Goal: Information Seeking & Learning: Learn about a topic

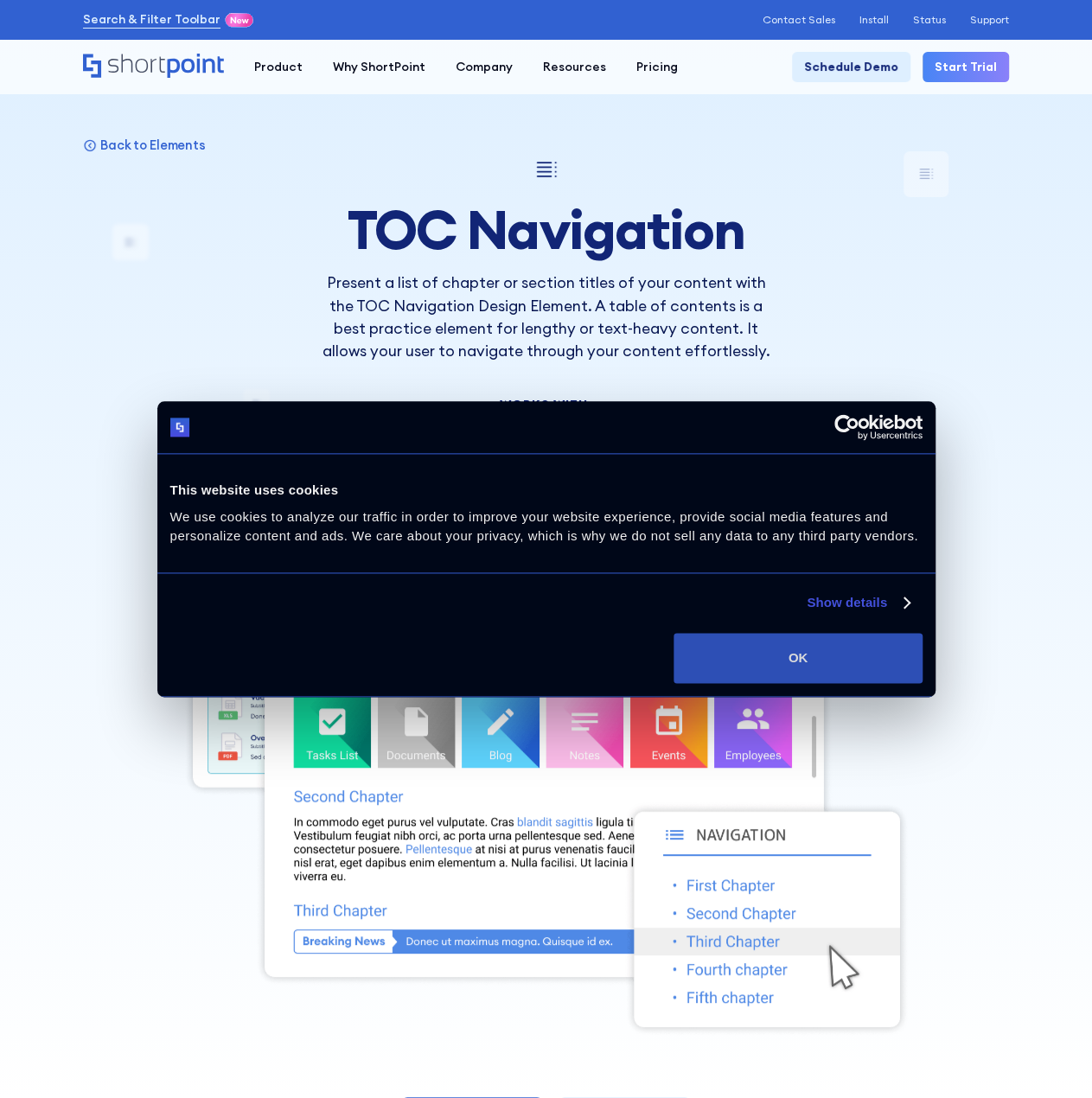
click at [826, 639] on button "OK" at bounding box center [798, 657] width 248 height 50
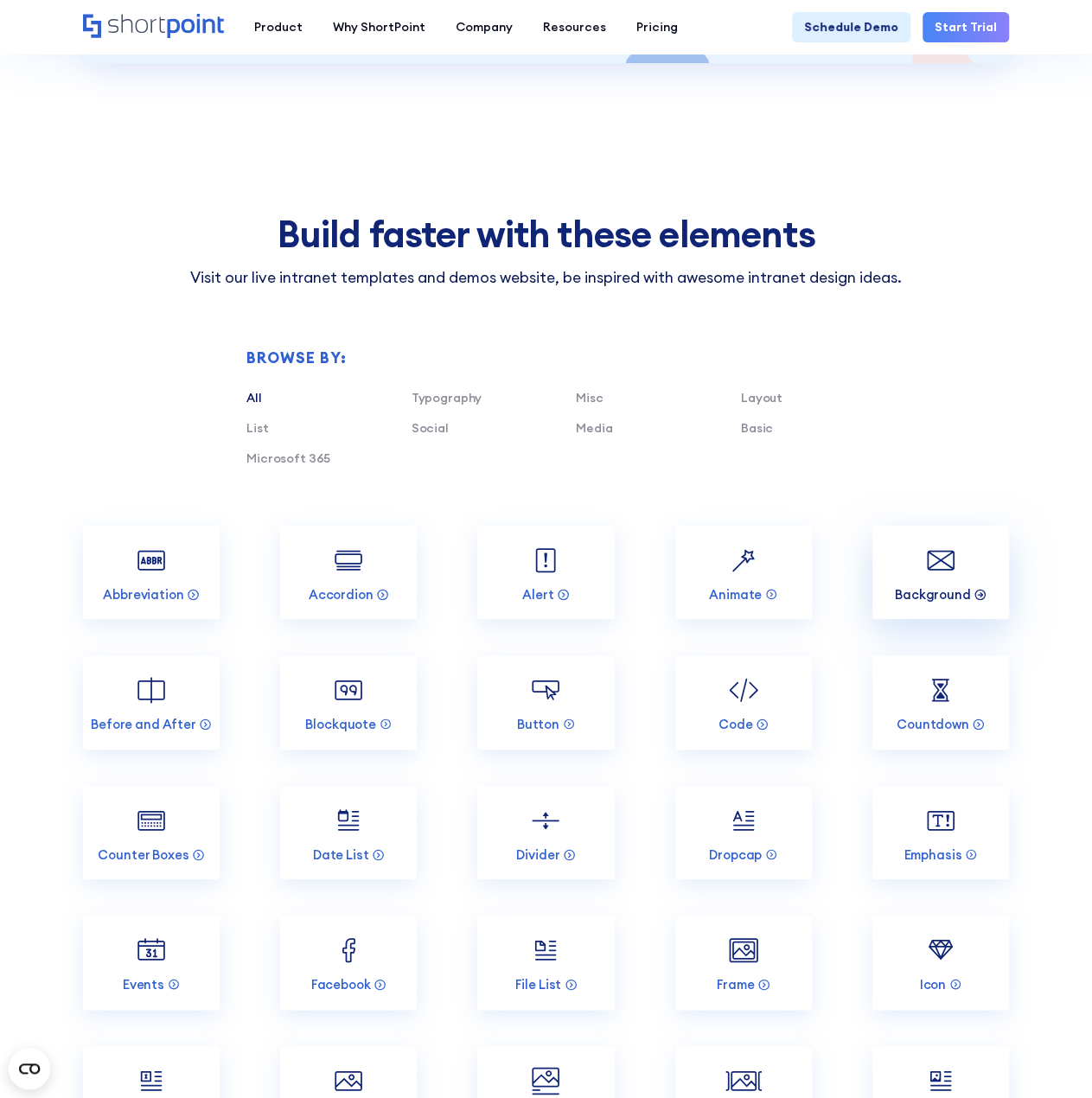
scroll to position [3545, 0]
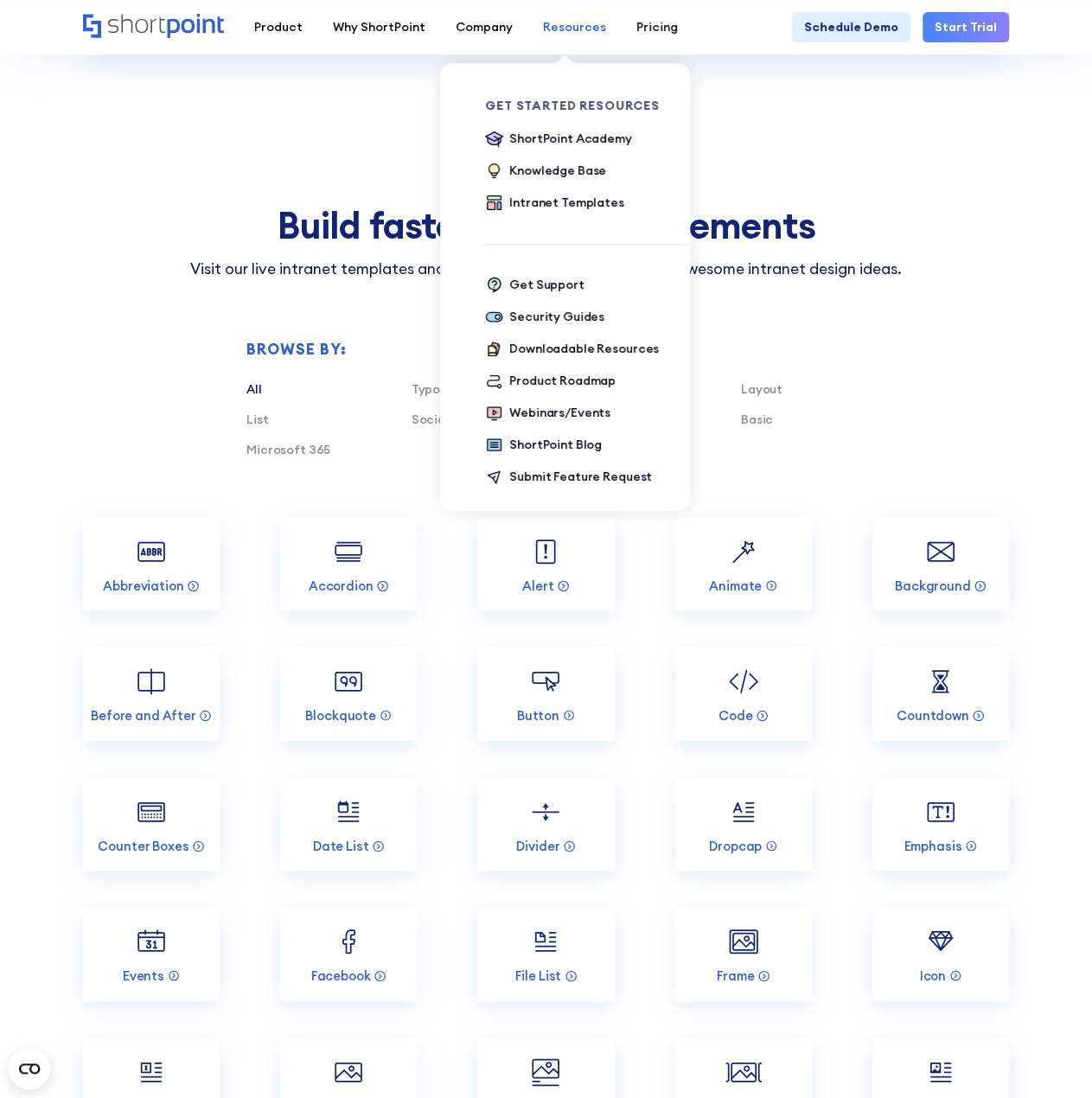
click at [583, 29] on div "Resources" at bounding box center [574, 27] width 63 height 19
click at [536, 170] on div "Knowledge Base" at bounding box center [557, 171] width 97 height 19
click at [540, 207] on div "Intranet Templates" at bounding box center [566, 202] width 114 height 19
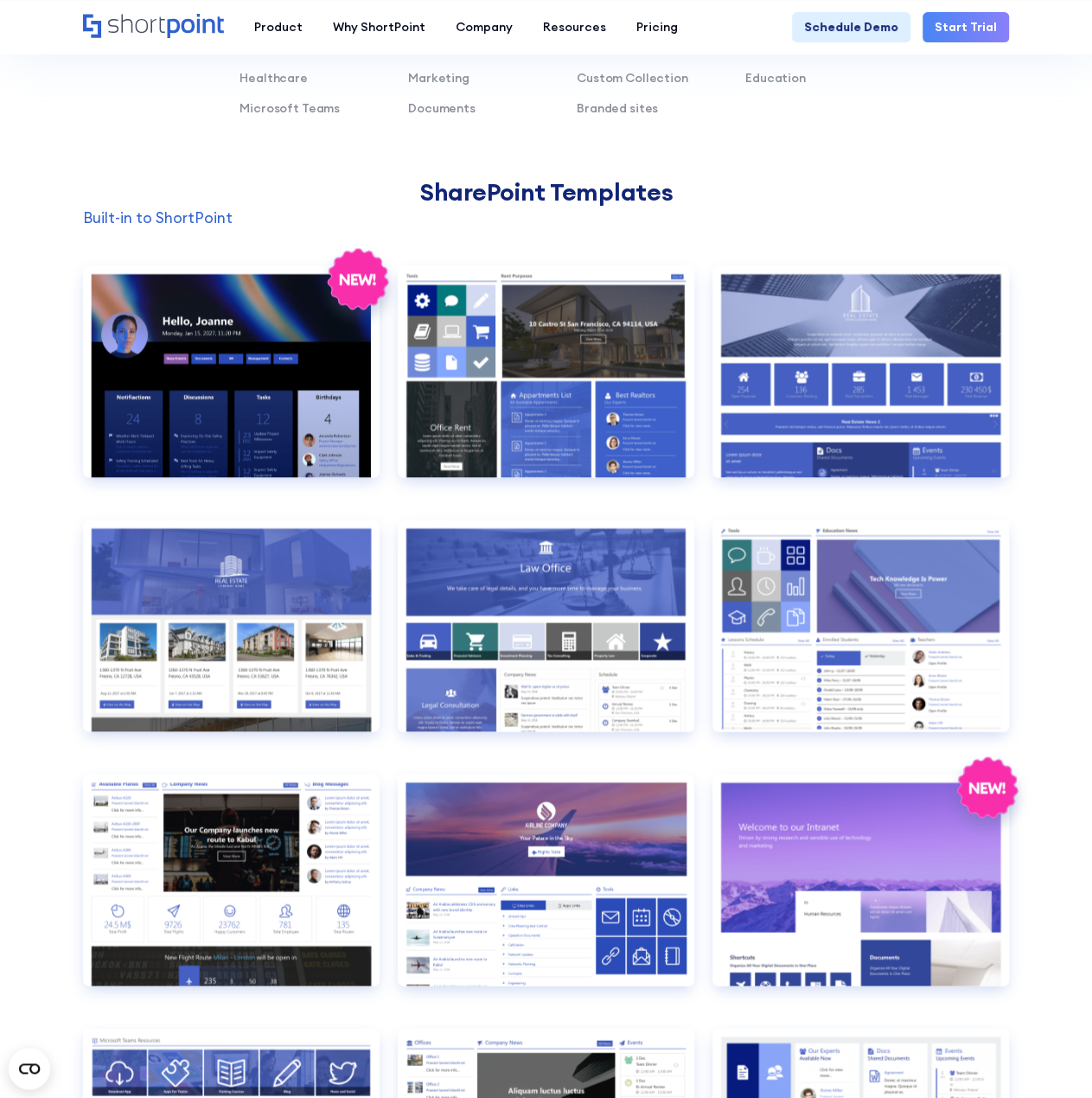
scroll to position [1211, 0]
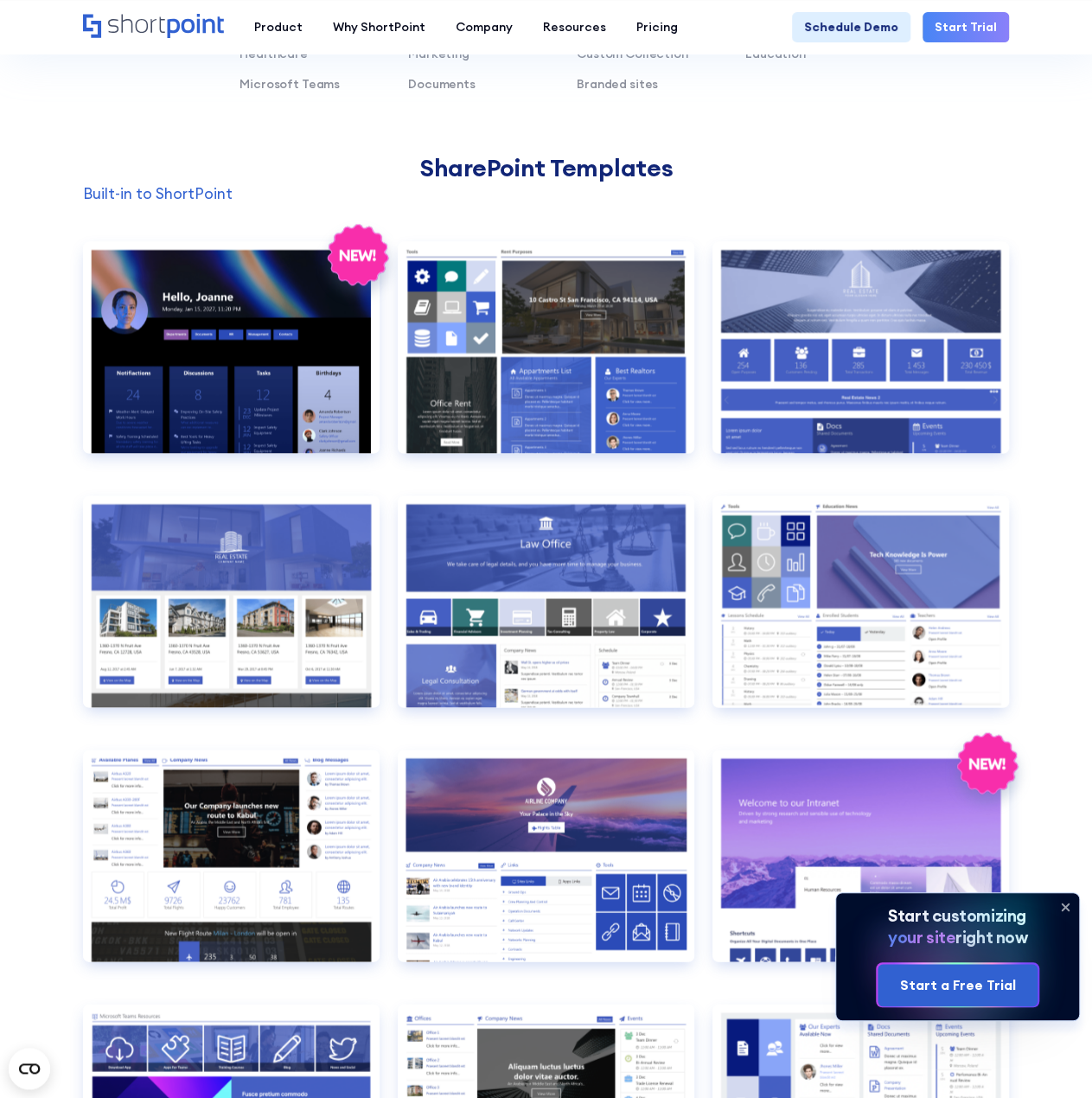
click at [1064, 907] on icon at bounding box center [1065, 907] width 7 height 7
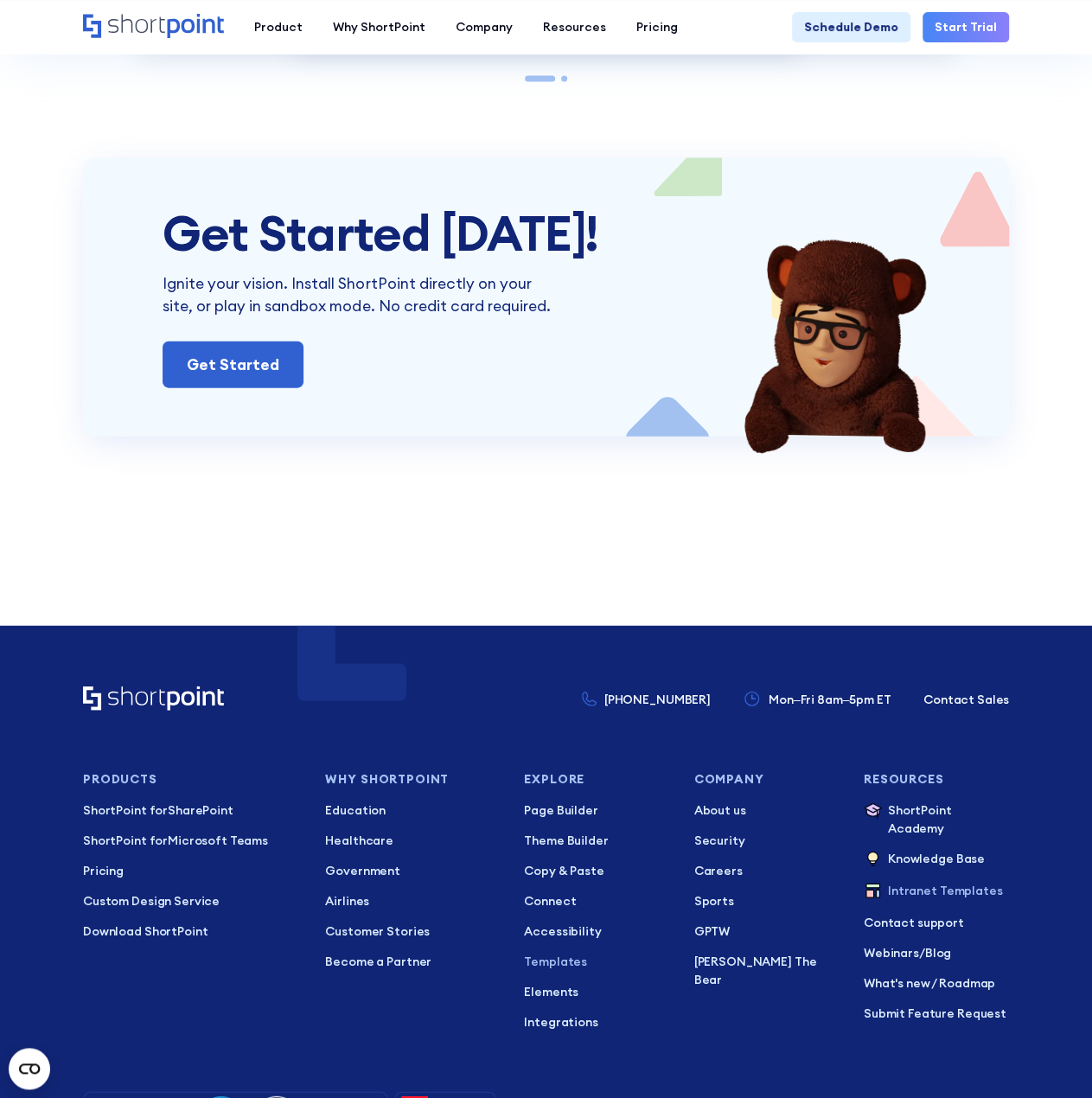
scroll to position [11560, 0]
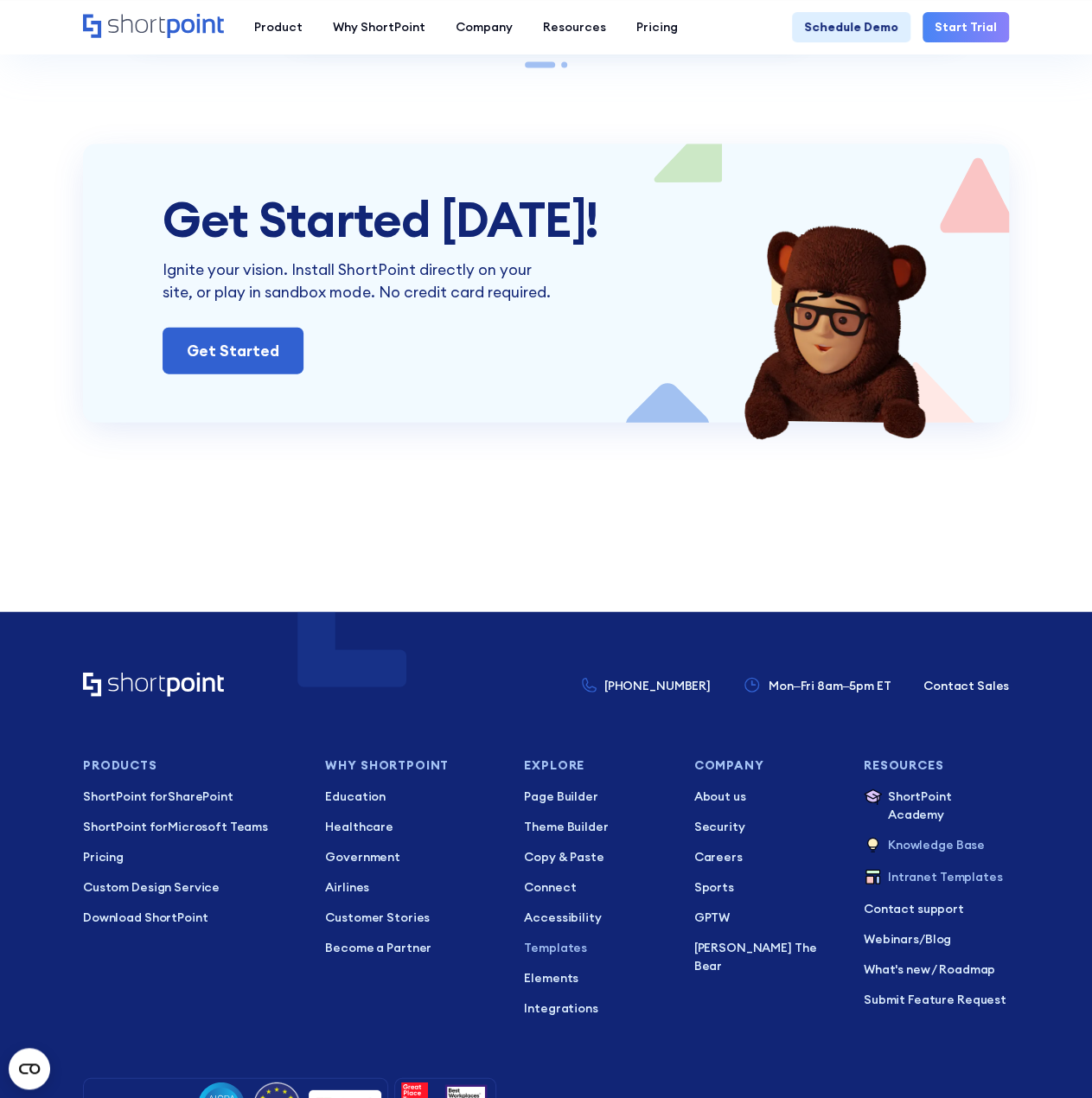
click at [932, 836] on p "Knowledge Base" at bounding box center [936, 846] width 97 height 20
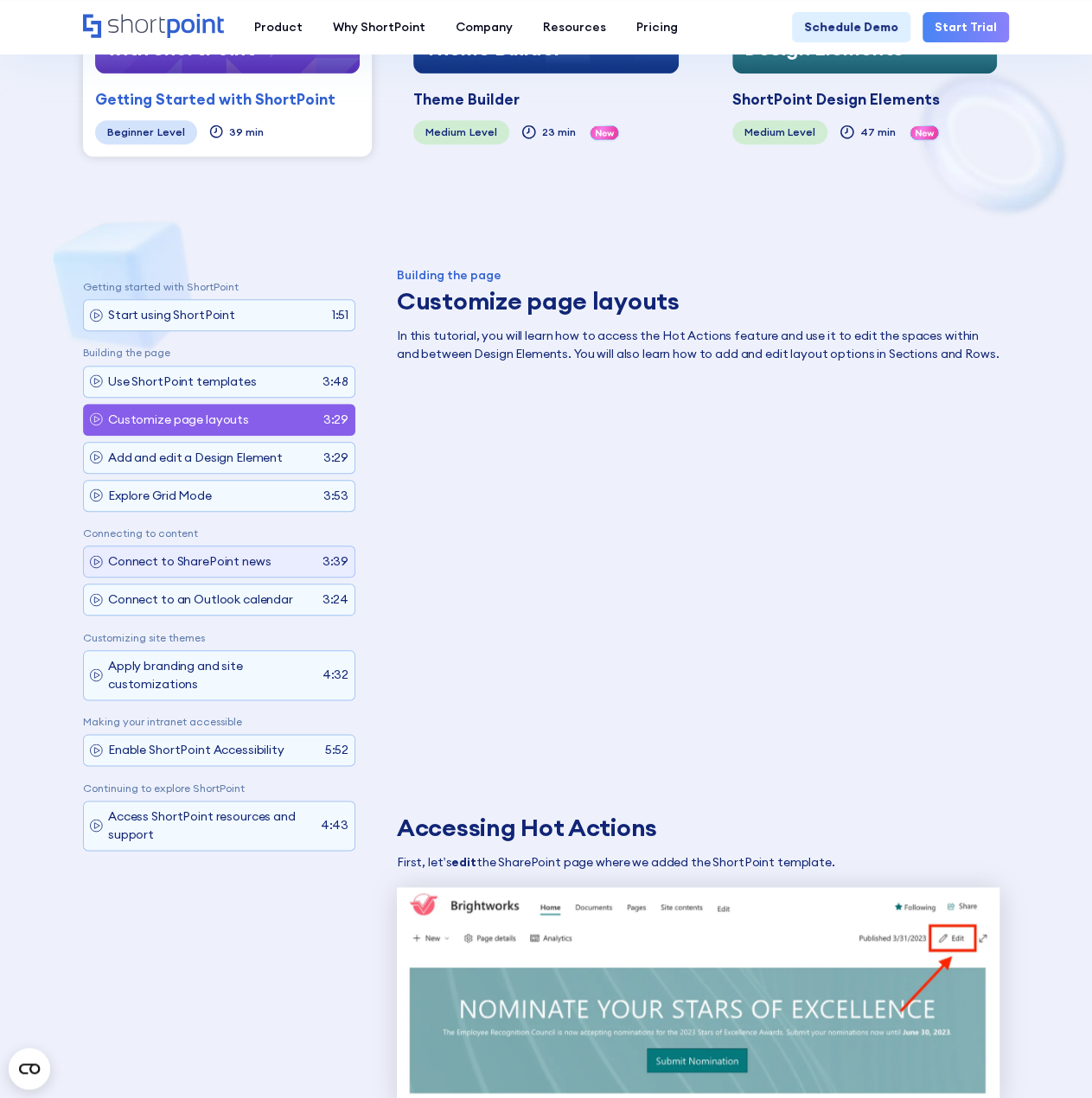
scroll to position [605, 0]
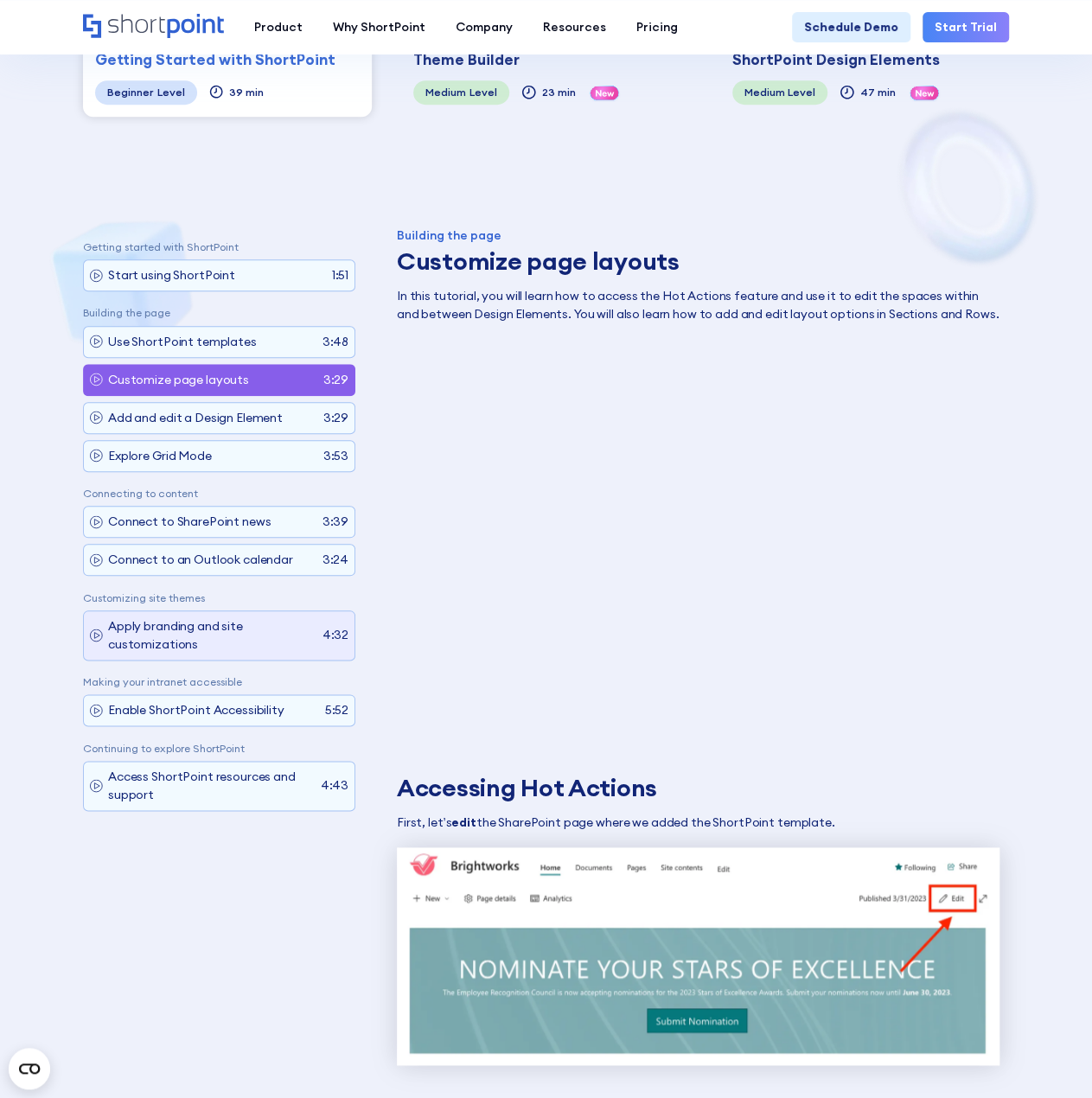
click at [191, 617] on p "Apply branding and site customizations" at bounding box center [212, 635] width 208 height 36
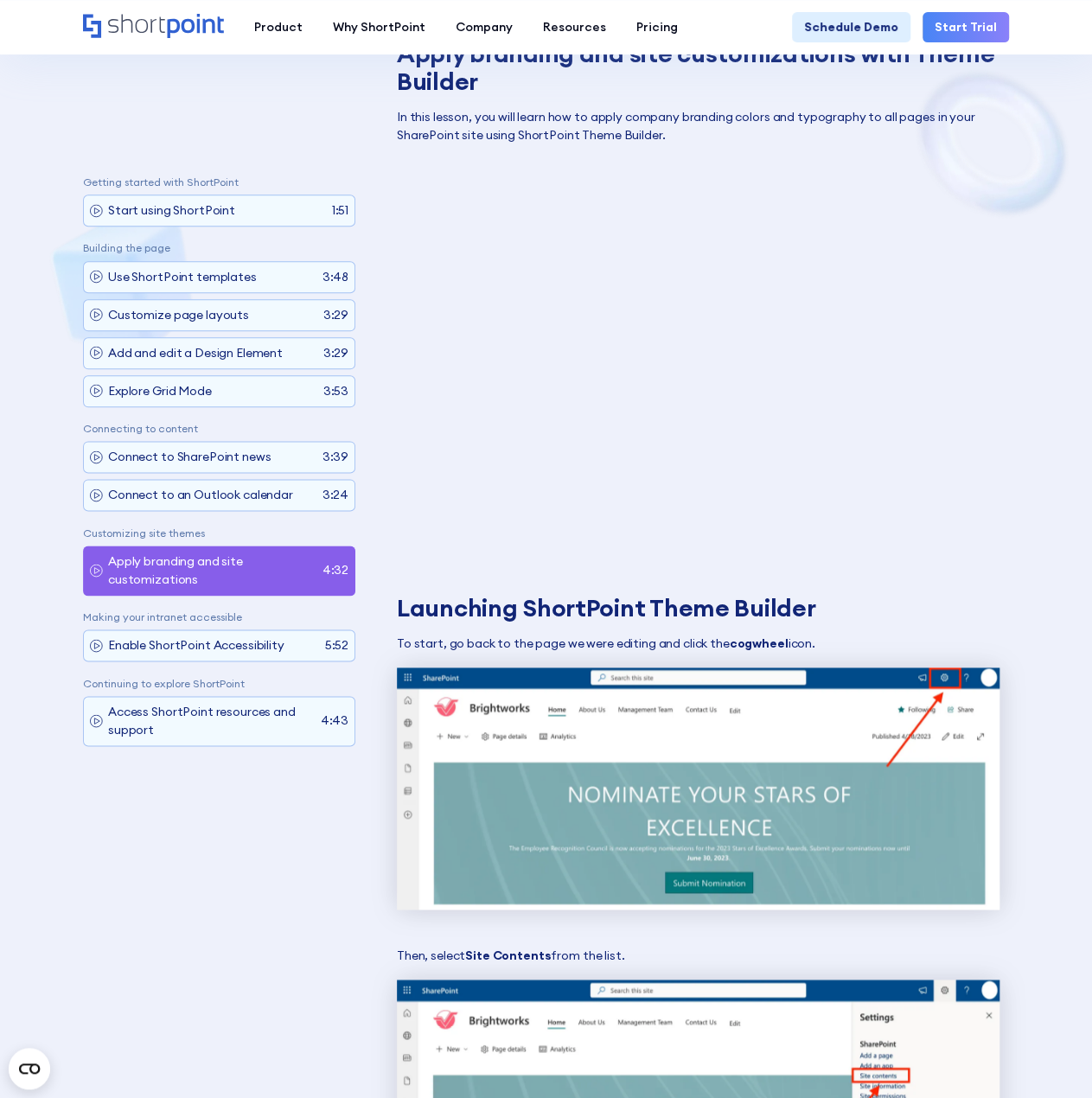
scroll to position [808, 0]
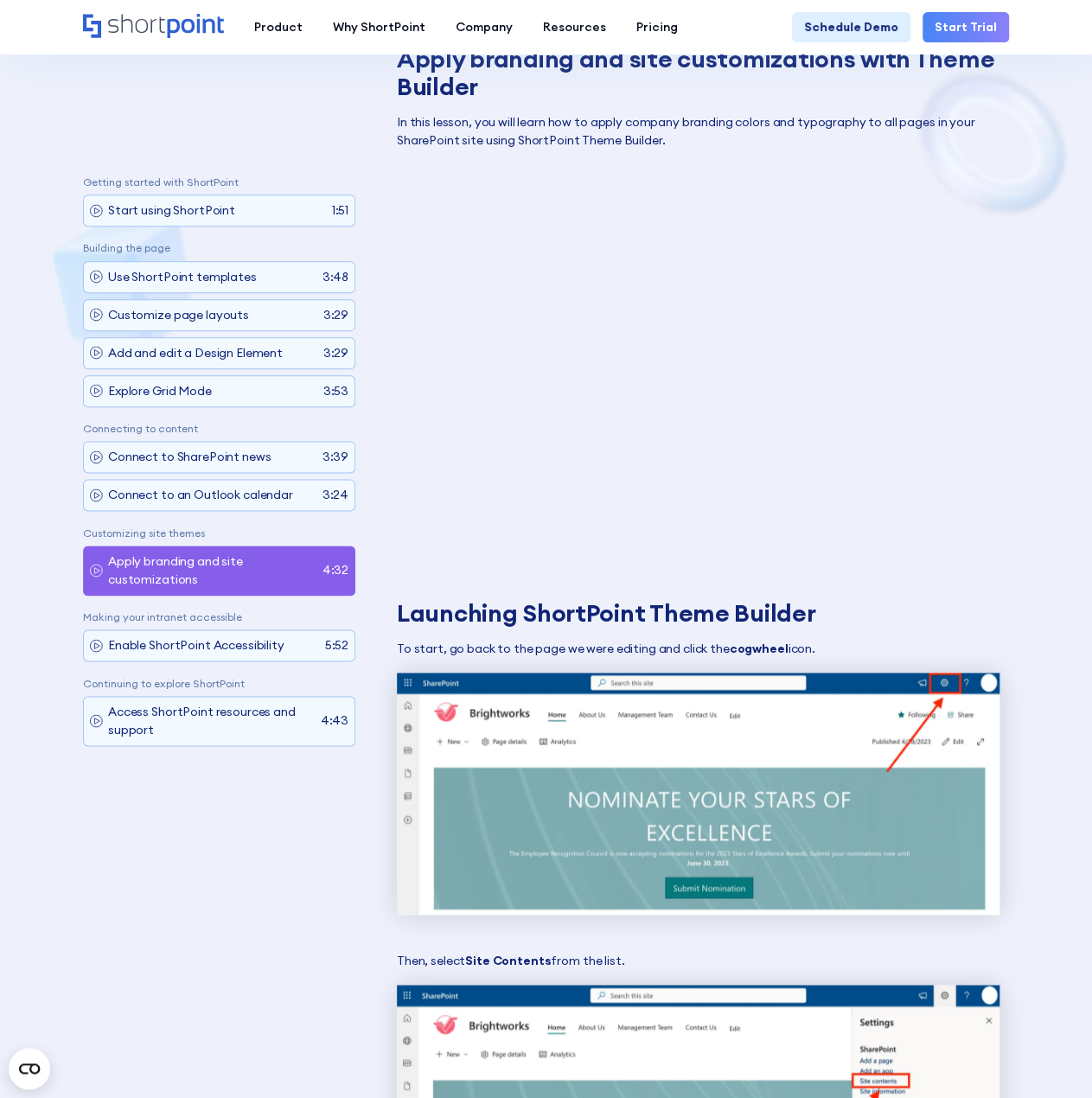
drag, startPoint x: 191, startPoint y: 596, endPoint x: 1033, endPoint y: 480, distance: 850.0
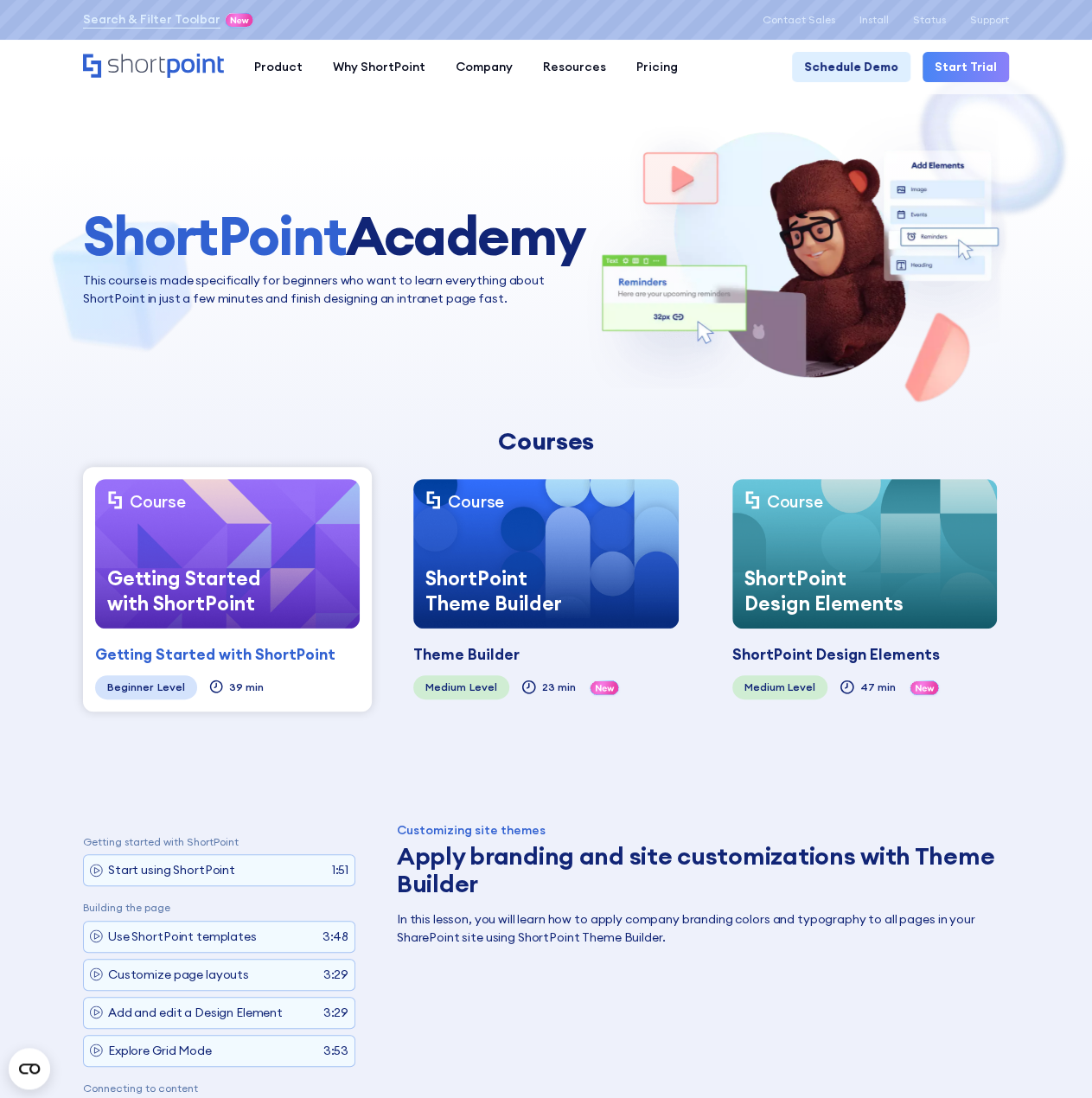
scroll to position [0, 0]
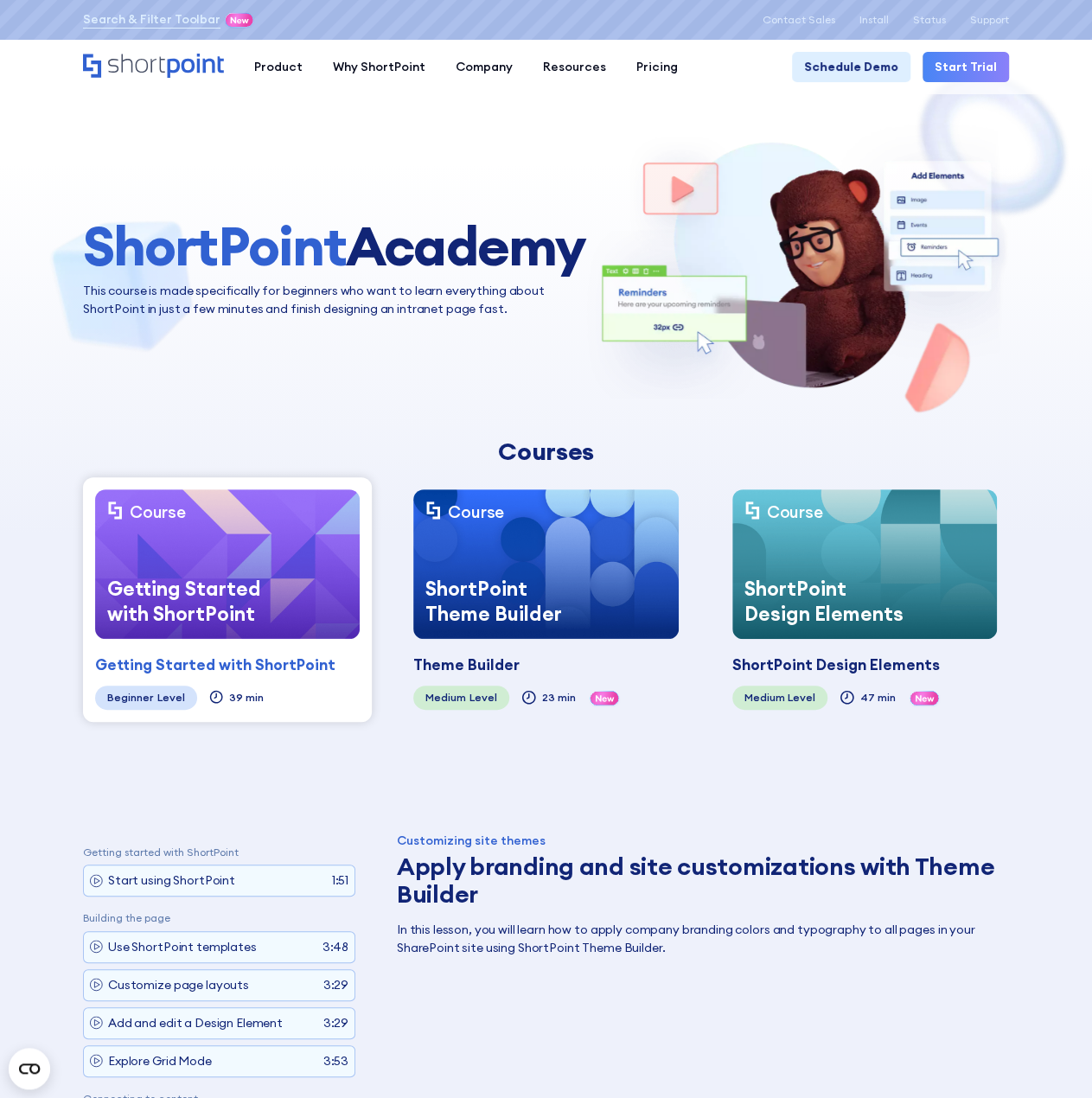
click at [540, 571] on div "ShortPoint Theme Builder" at bounding box center [508, 601] width 191 height 76
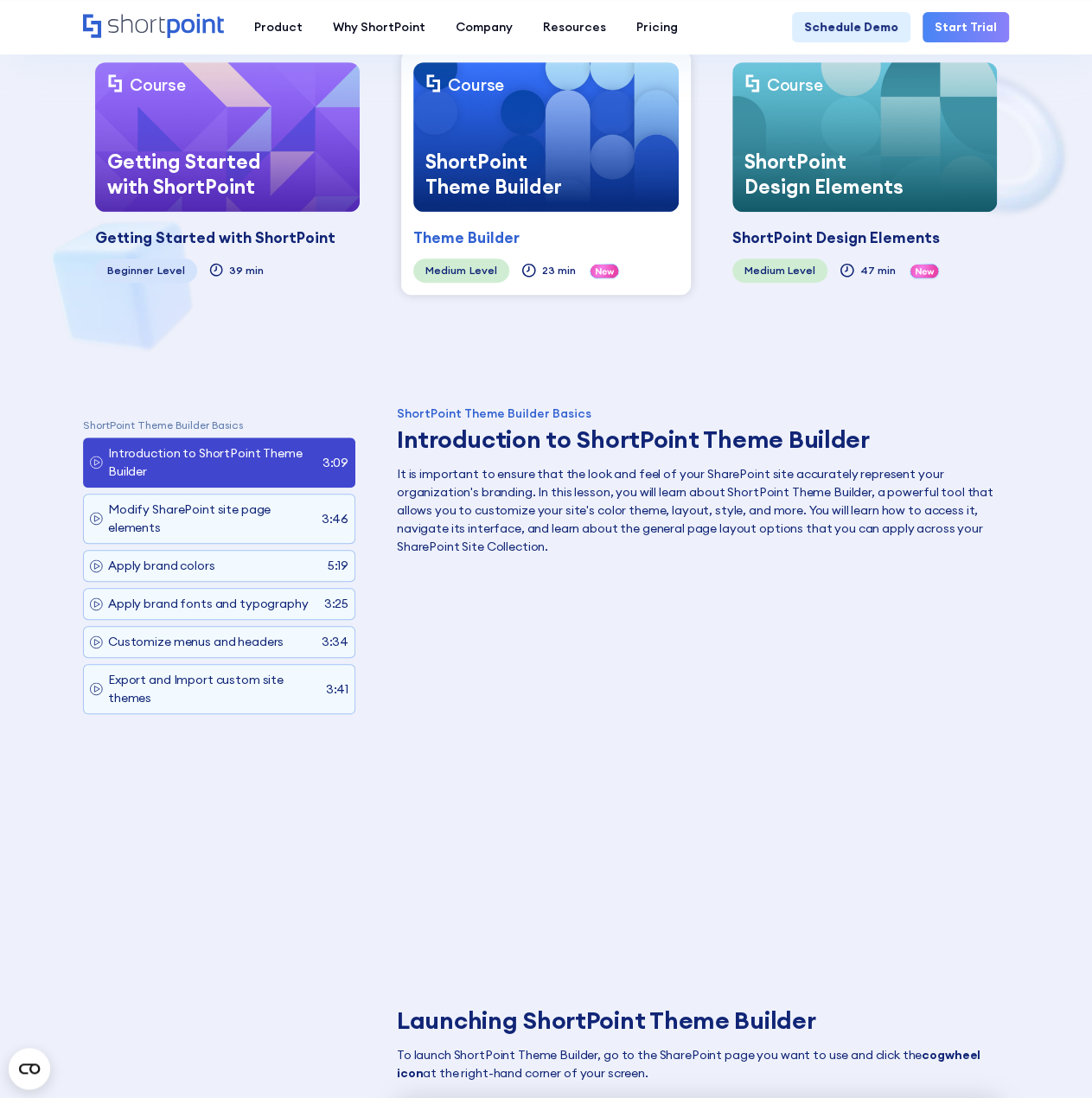
scroll to position [433, 0]
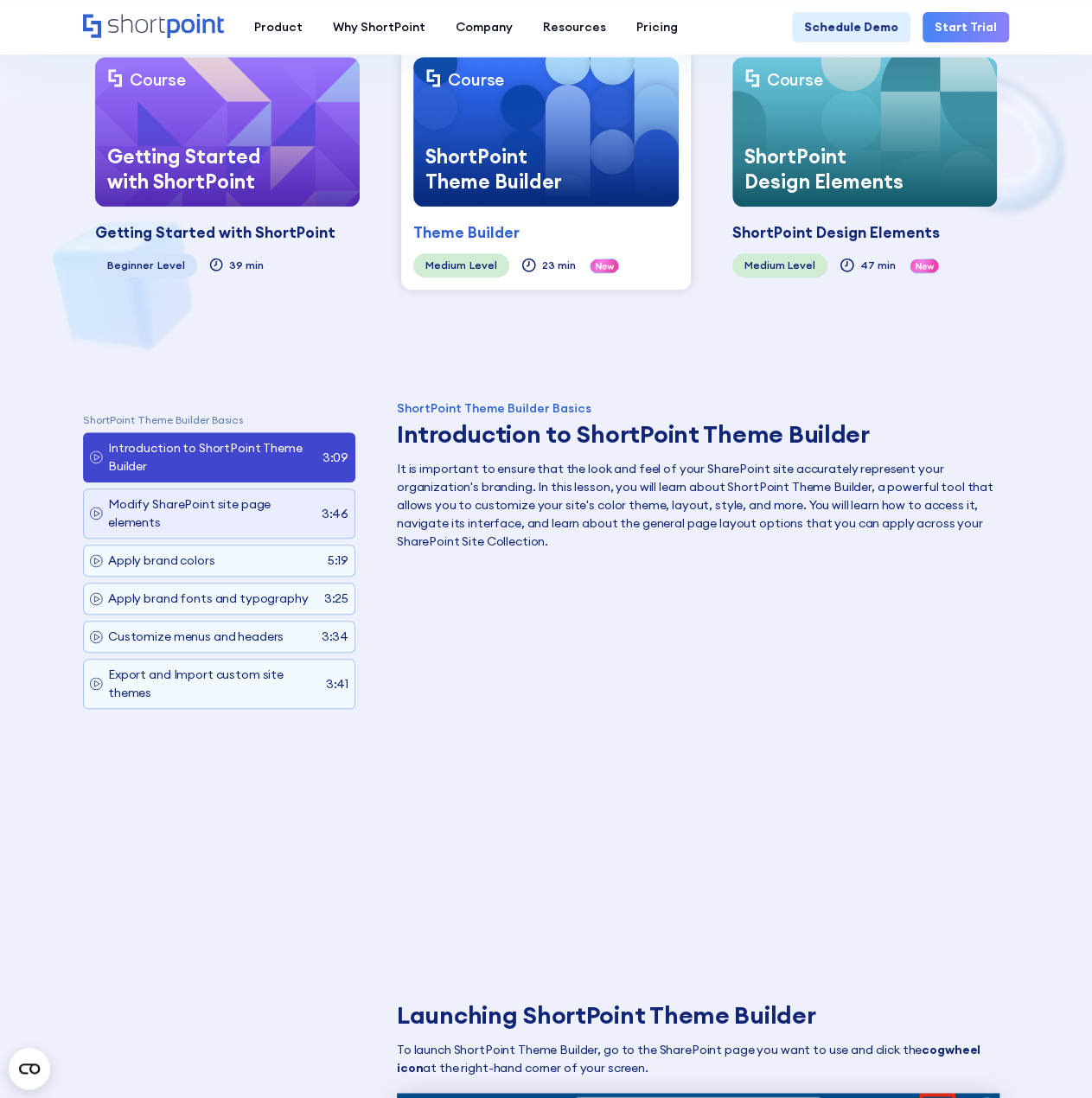
click at [259, 522] on p "Modify SharePoint site page elements" at bounding box center [212, 513] width 208 height 36
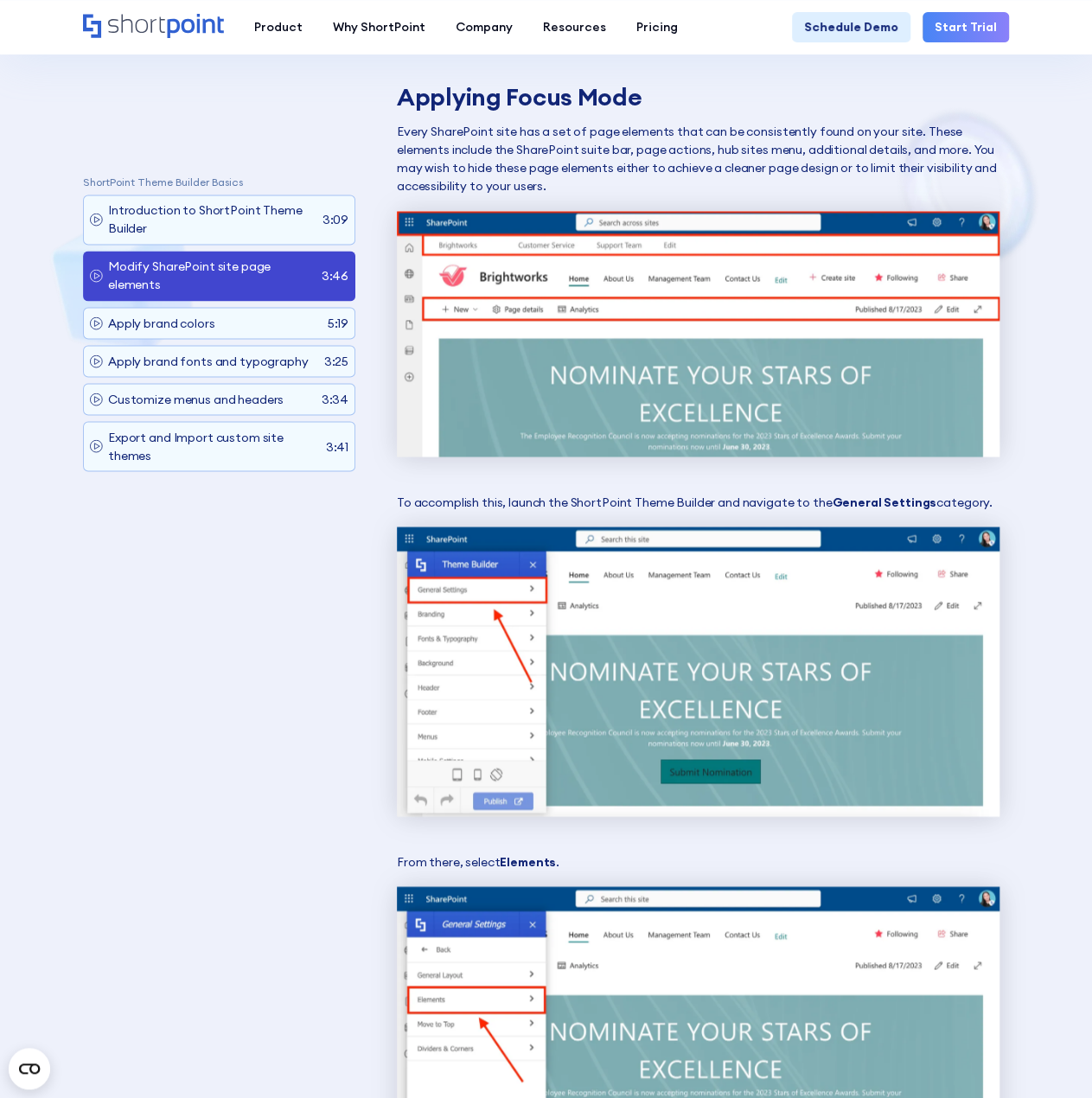
scroll to position [1327, 0]
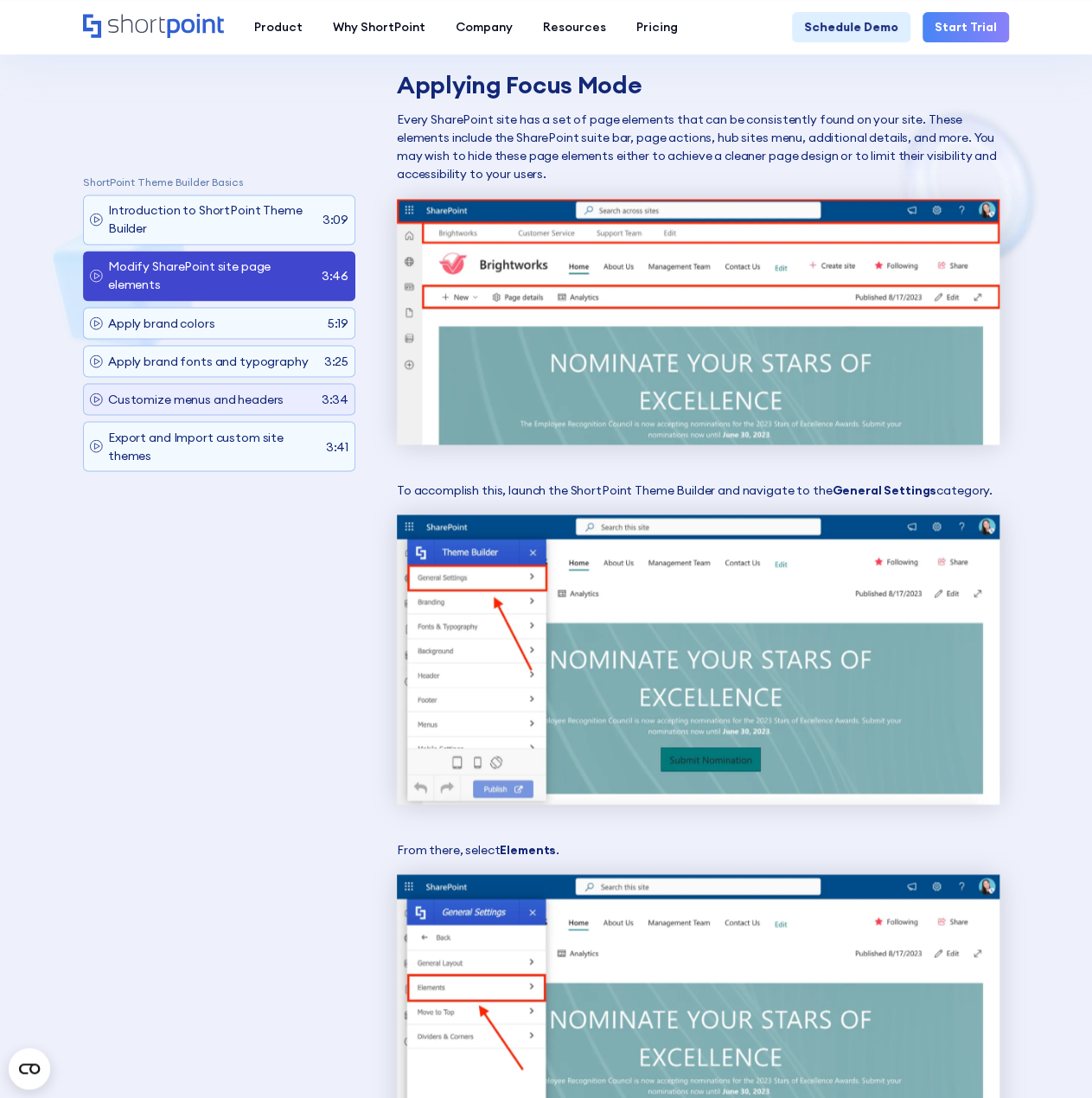
click at [220, 395] on p "Customize menus and headers" at bounding box center [195, 399] width 176 height 19
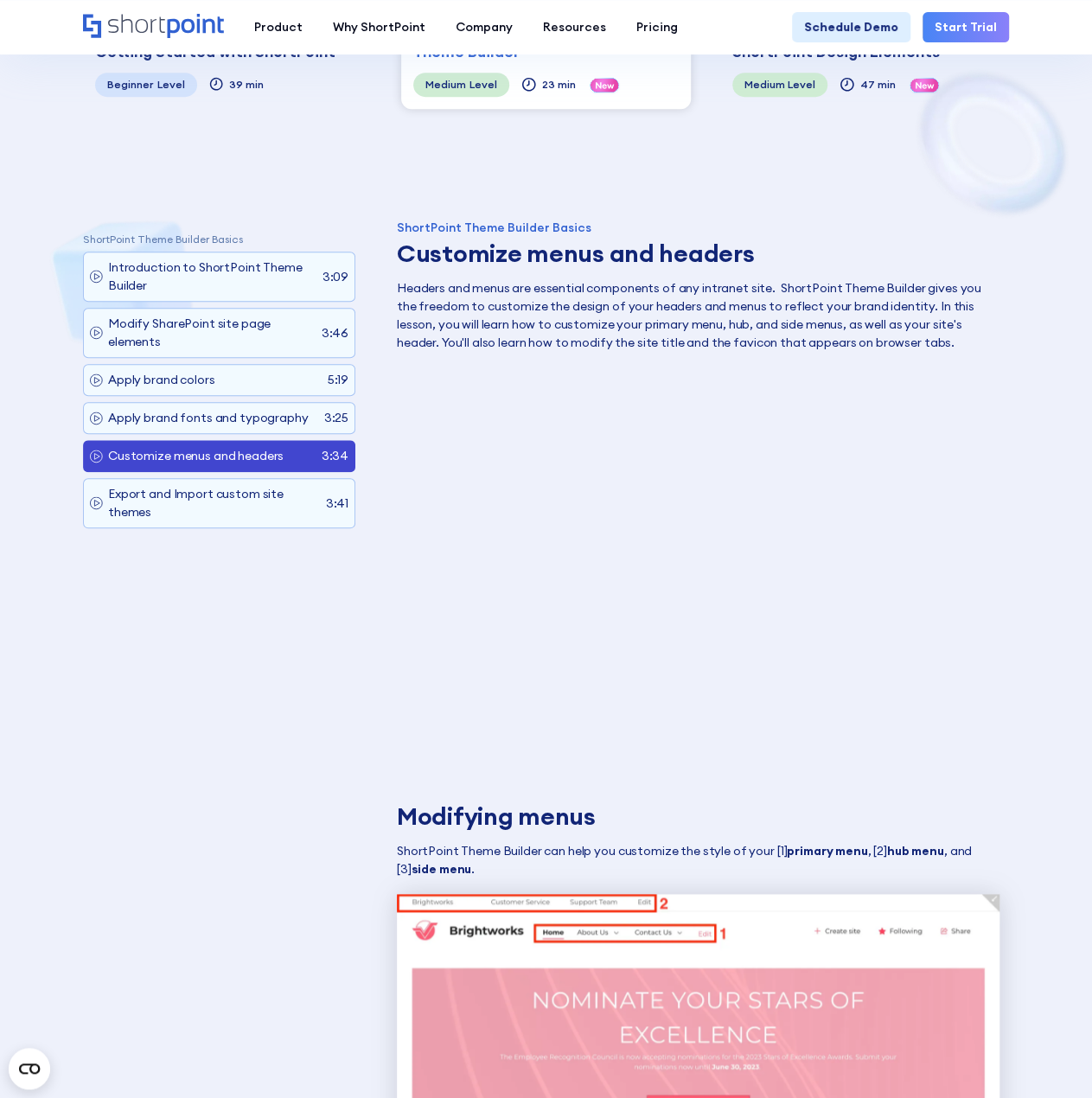
scroll to position [11388, 0]
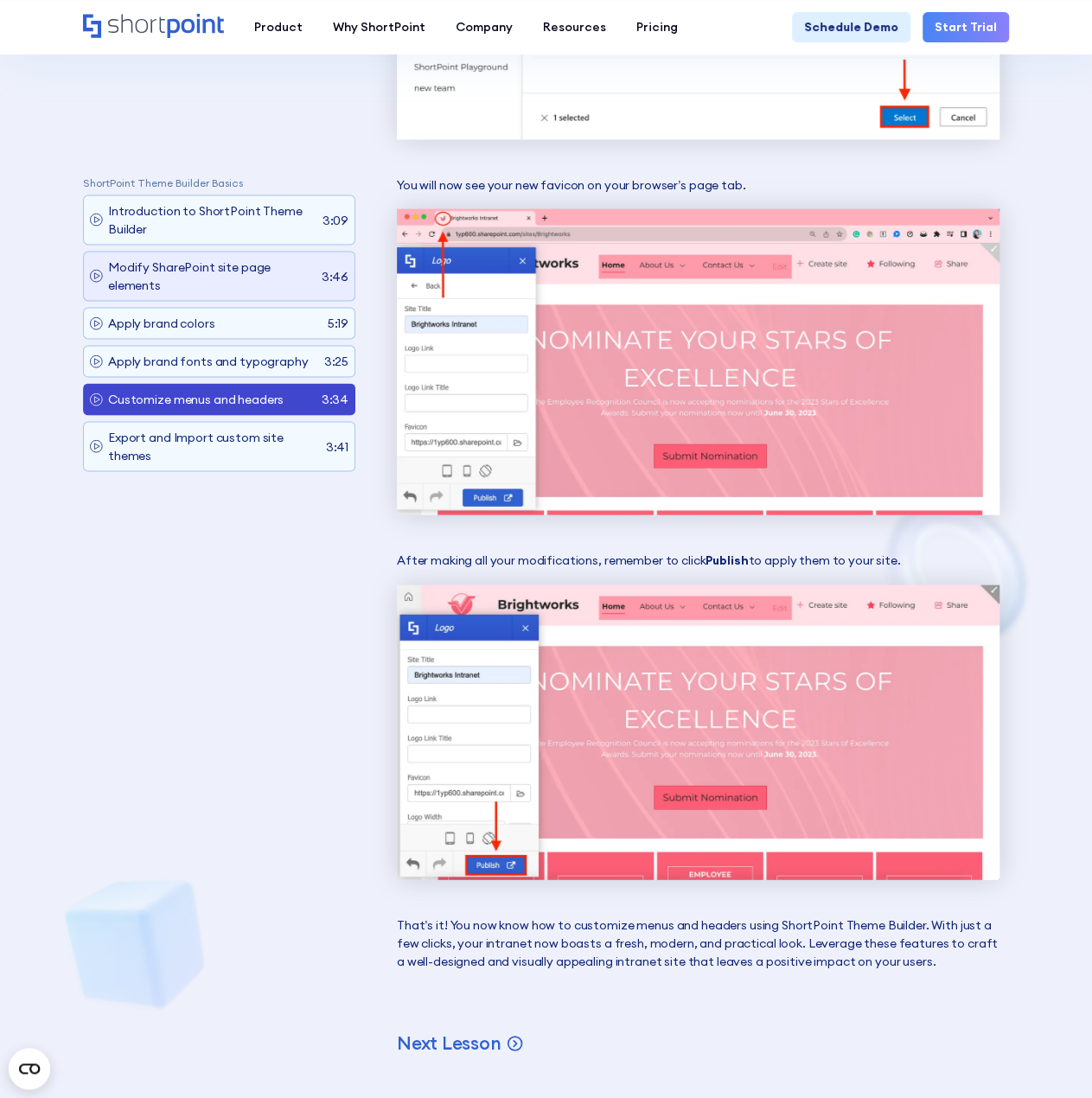
click at [202, 286] on p "Modify SharePoint site page elements" at bounding box center [212, 277] width 208 height 36
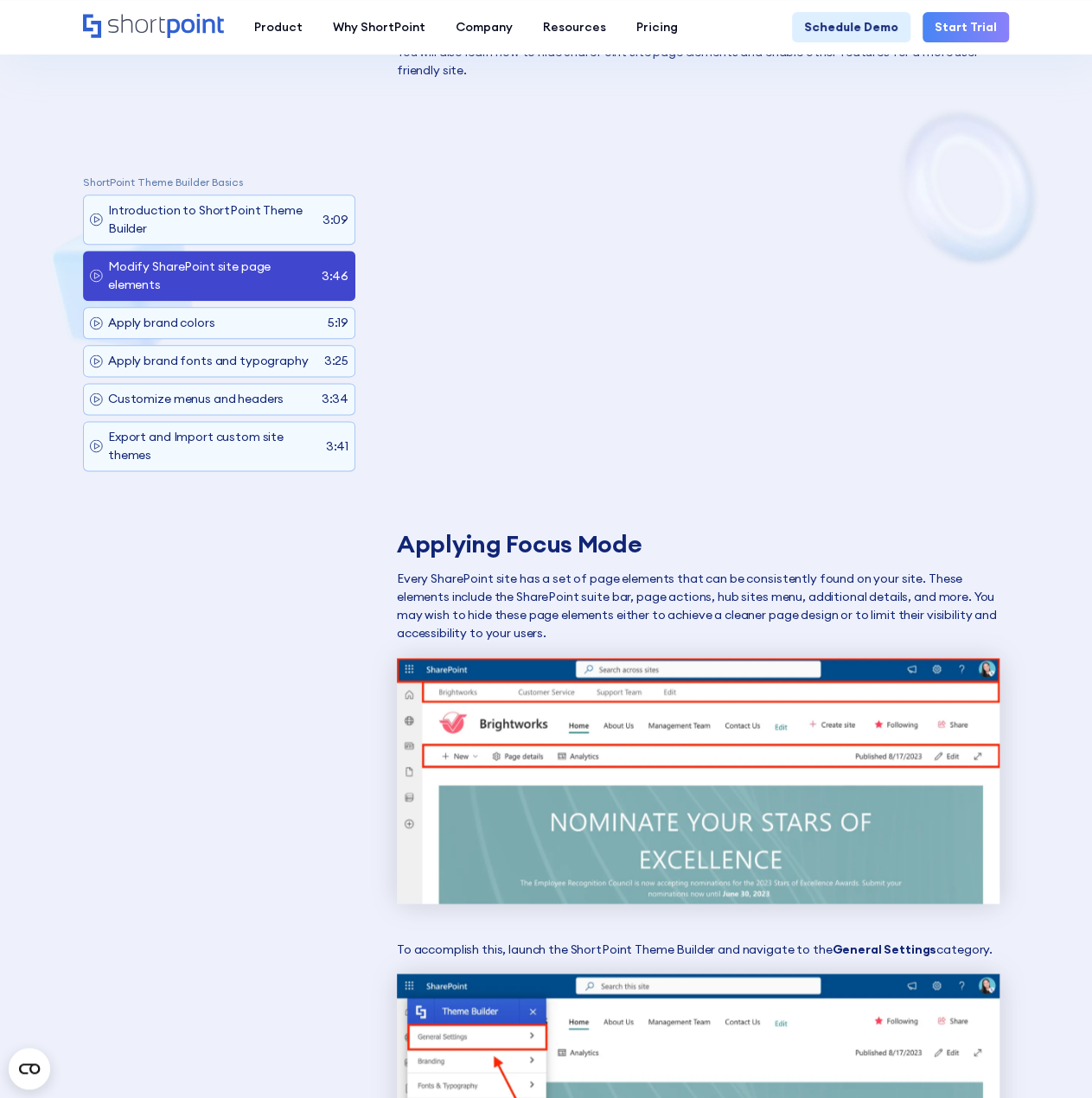
scroll to position [894, 0]
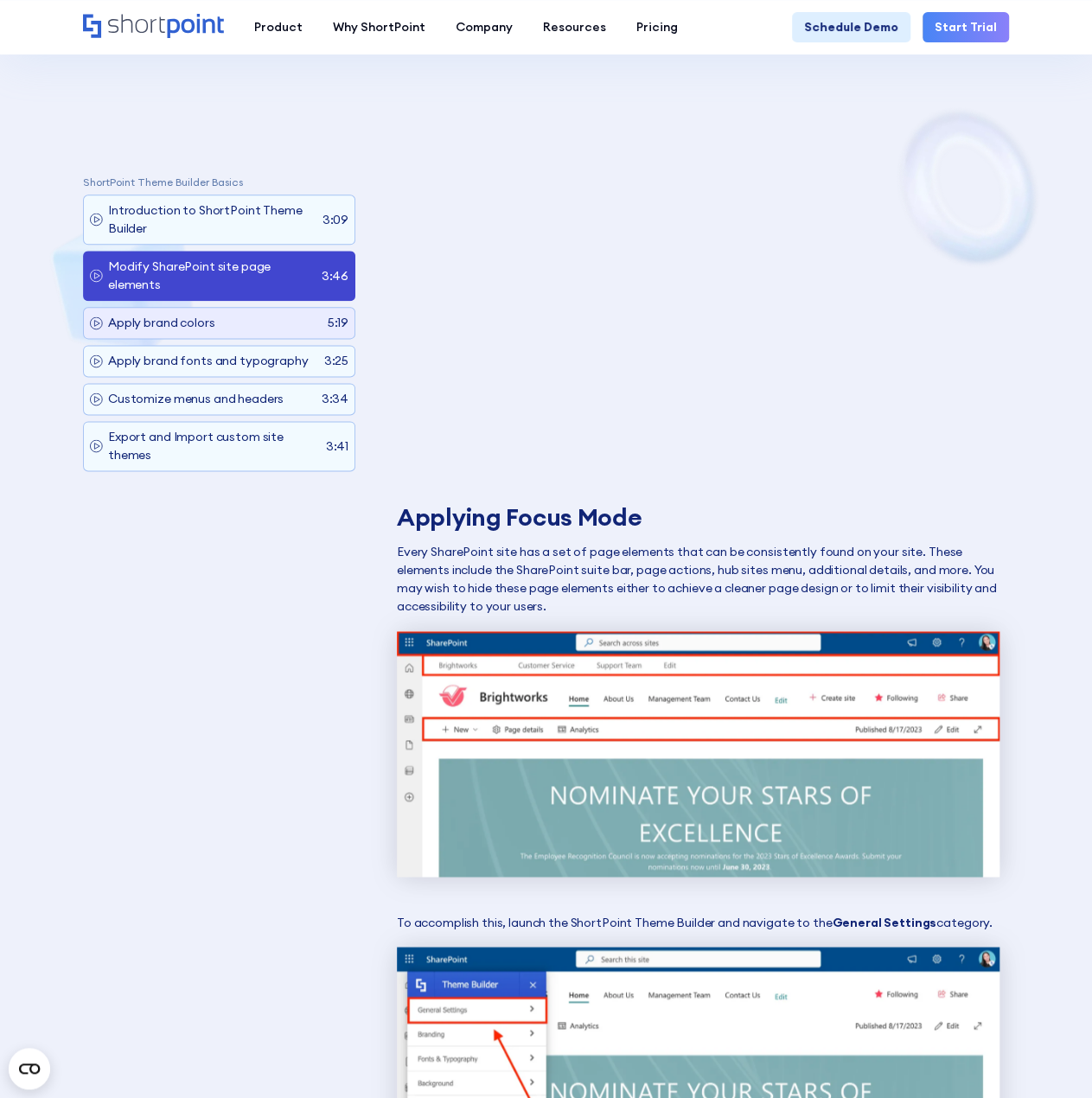
click at [215, 326] on div "Apply brand colors 5:19" at bounding box center [220, 324] width 273 height 32
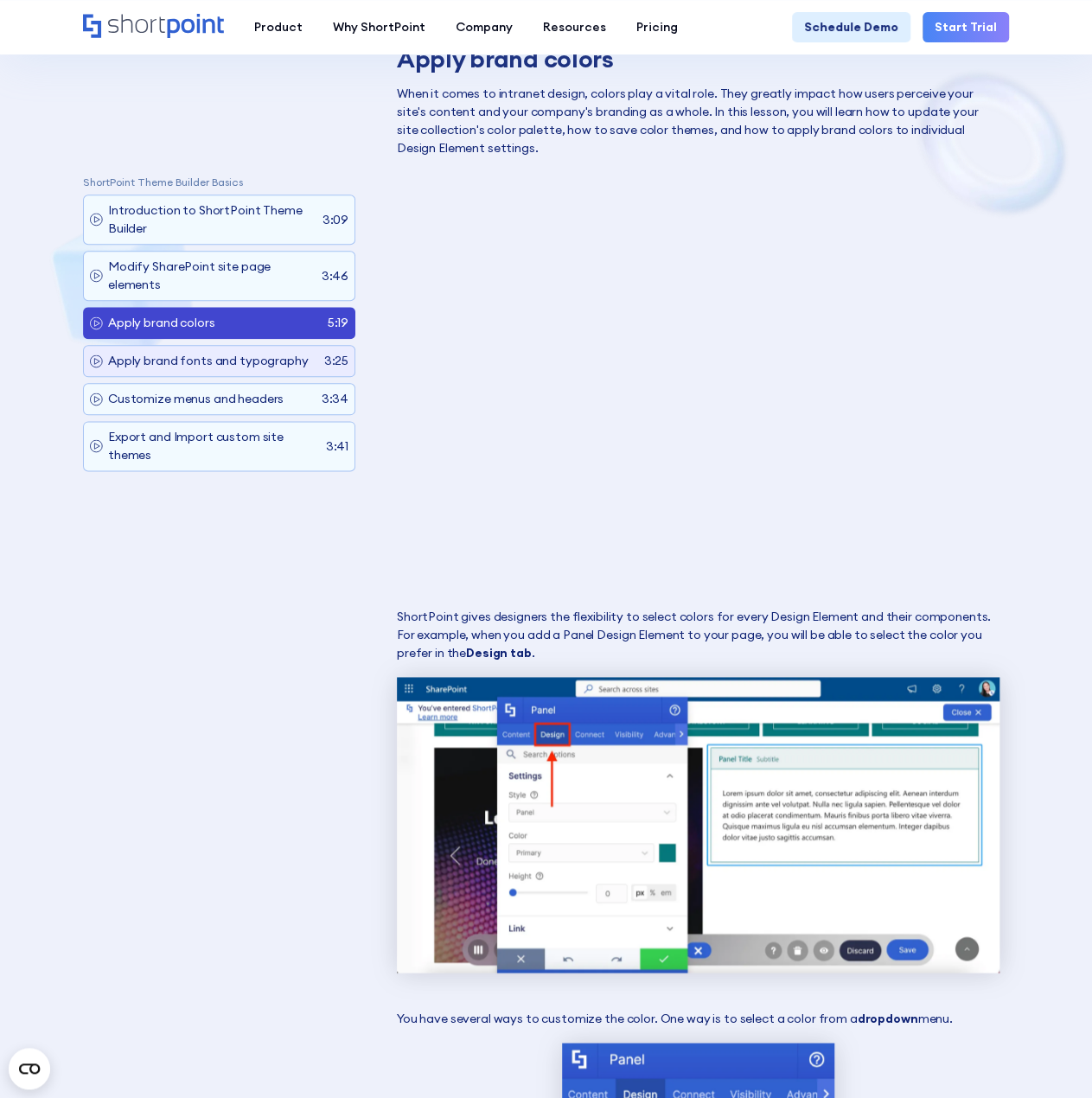
click at [229, 359] on p "Apply brand fonts and typography" at bounding box center [208, 362] width 200 height 19
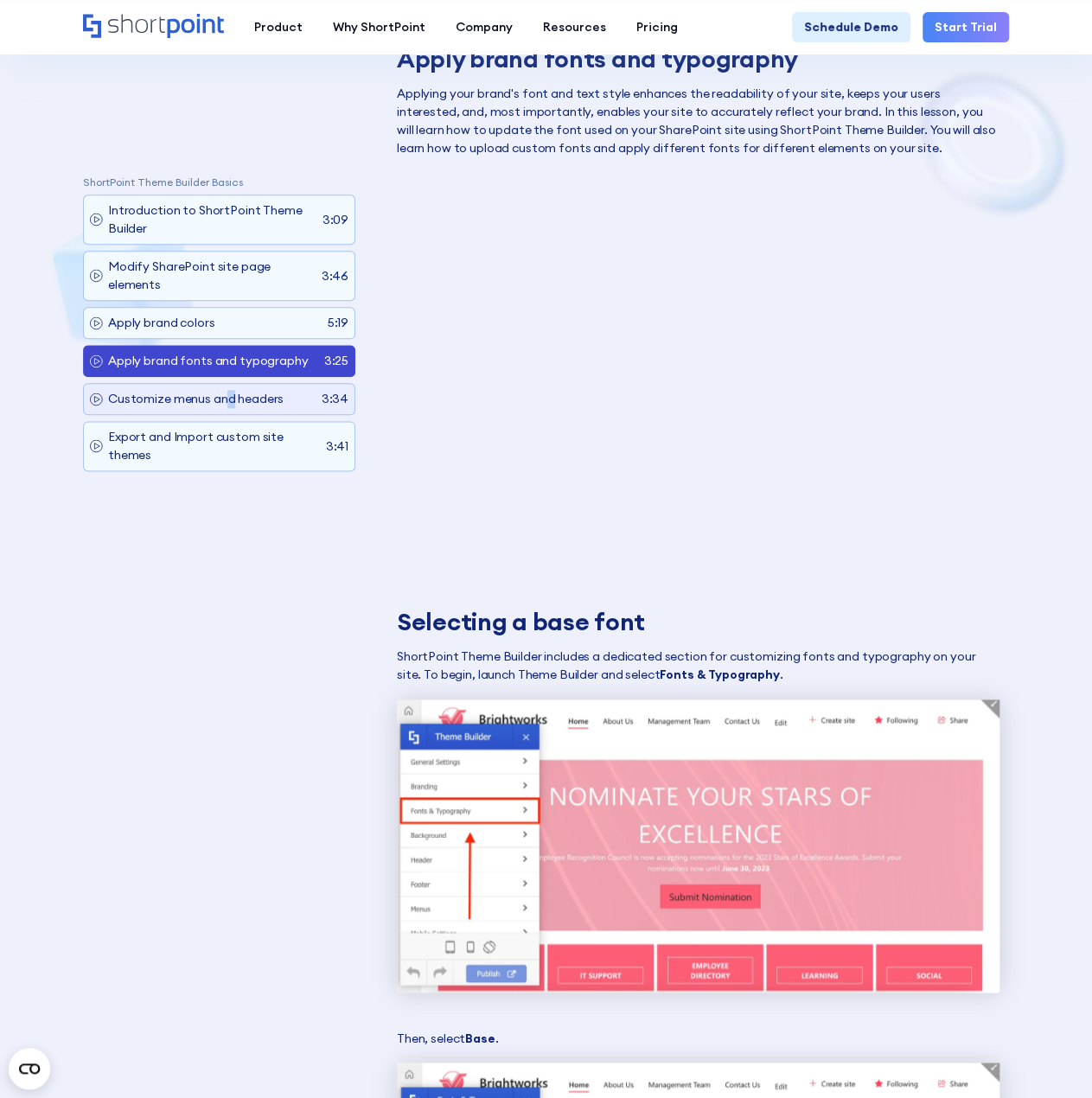
click at [228, 397] on p "Customize menus and headers" at bounding box center [195, 399] width 176 height 19
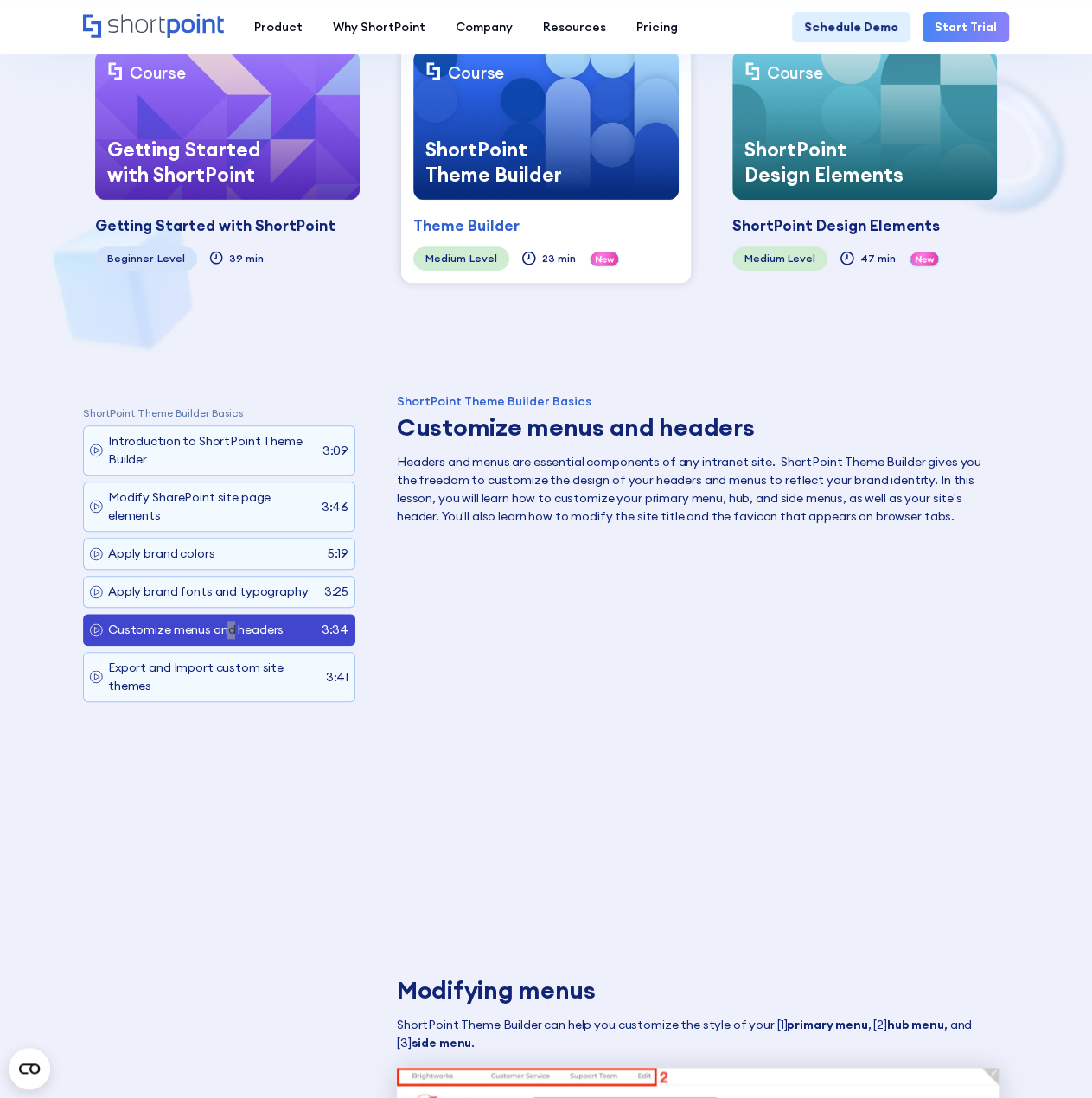
scroll to position [433, 0]
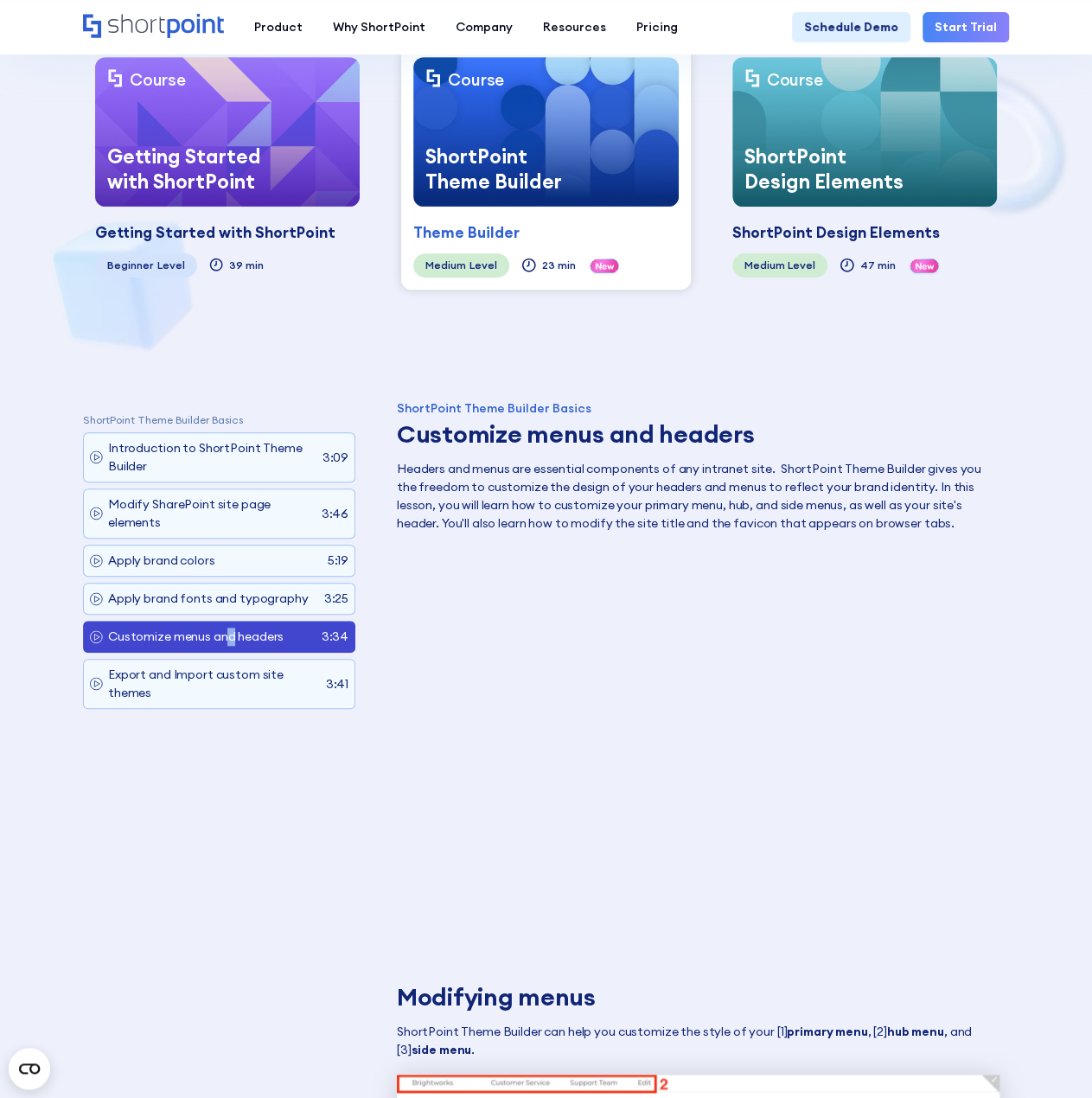
click at [886, 158] on div "ShortPoint Design Elements" at bounding box center [827, 169] width 191 height 76
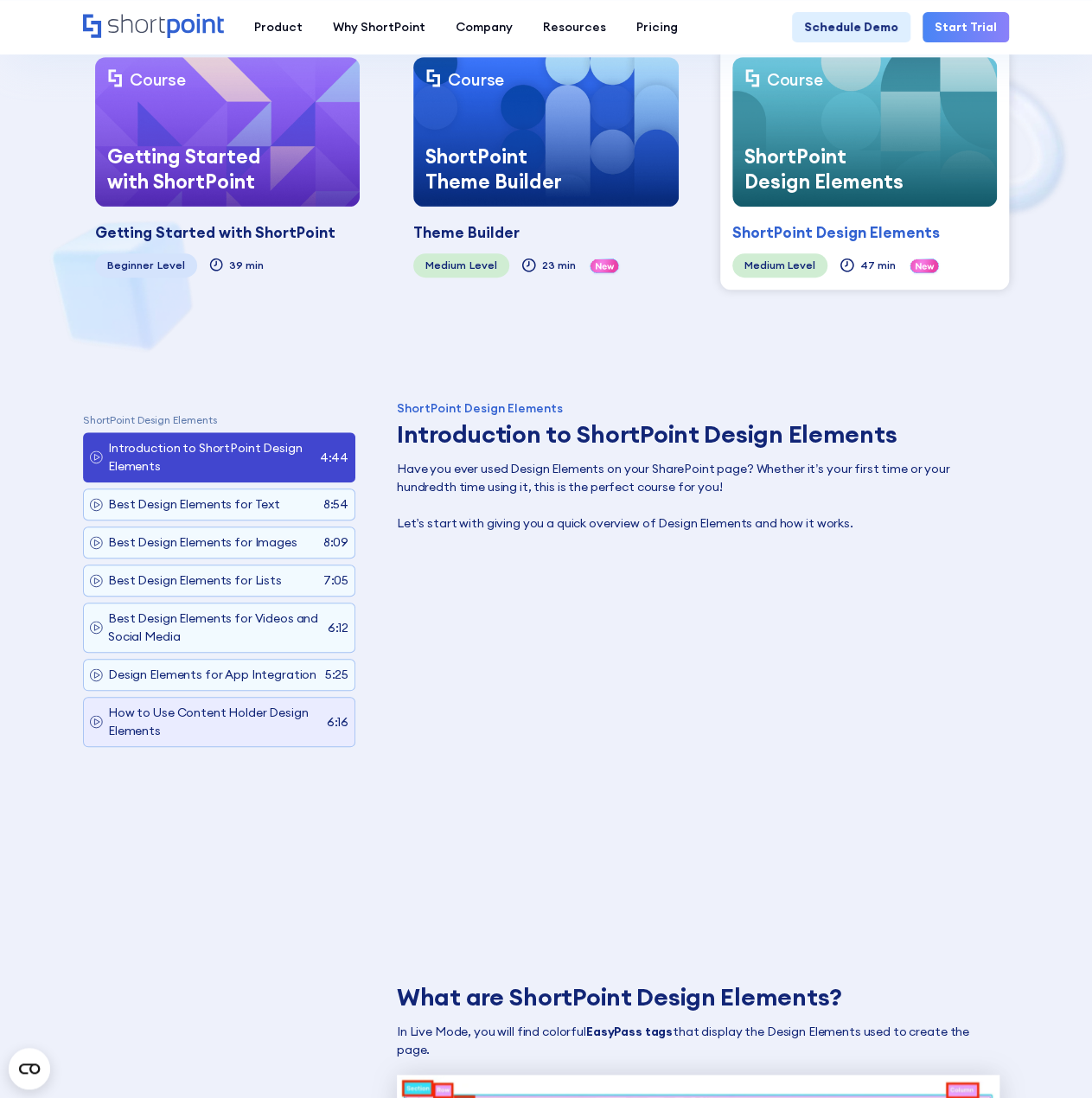
click at [206, 721] on p "How to Use Content Holder Design Elements" at bounding box center [214, 721] width 213 height 36
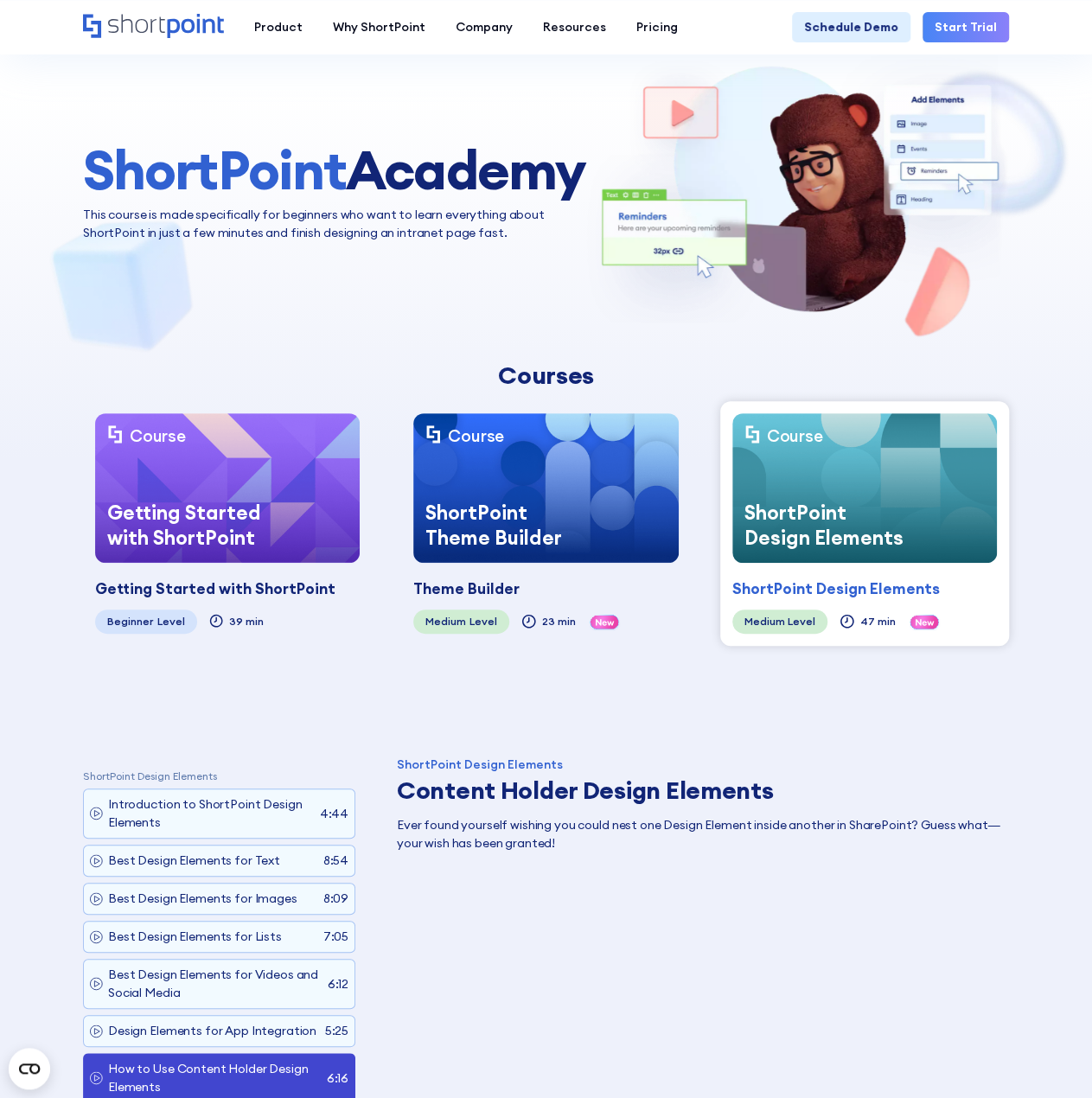
scroll to position [0, 0]
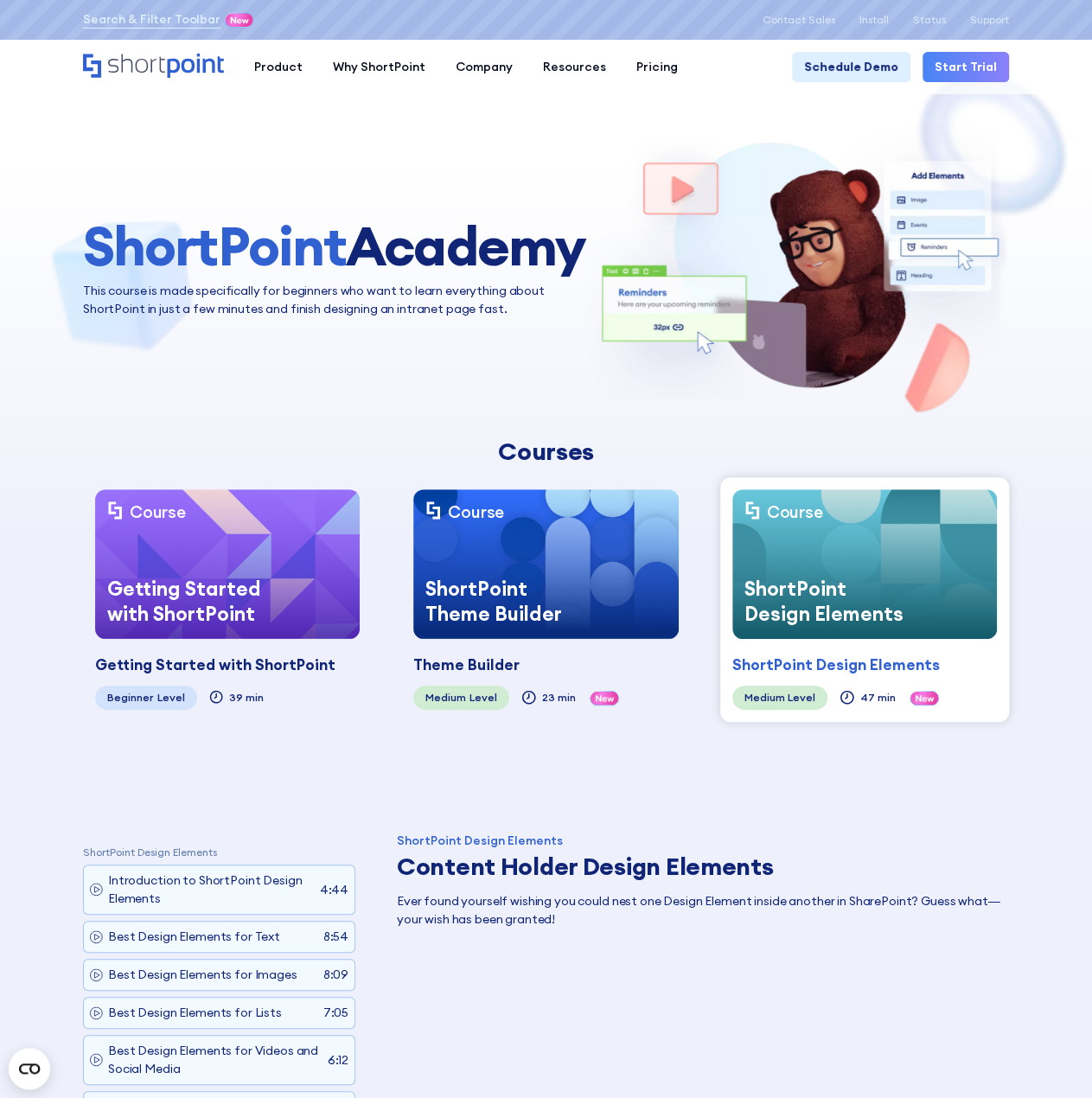
click at [216, 602] on div "Getting Started with ShortPoint" at bounding box center [190, 601] width 191 height 76
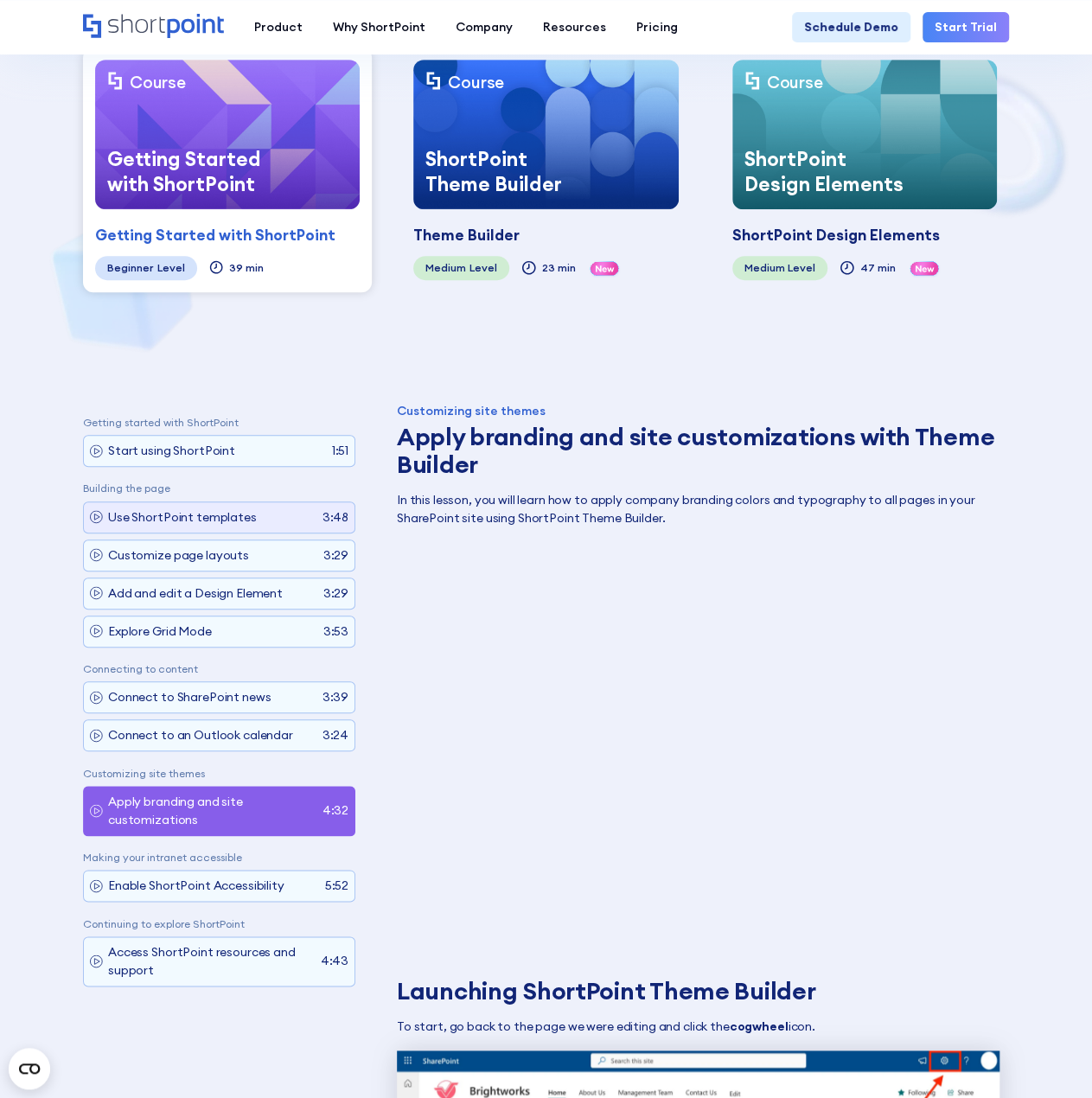
scroll to position [433, 0]
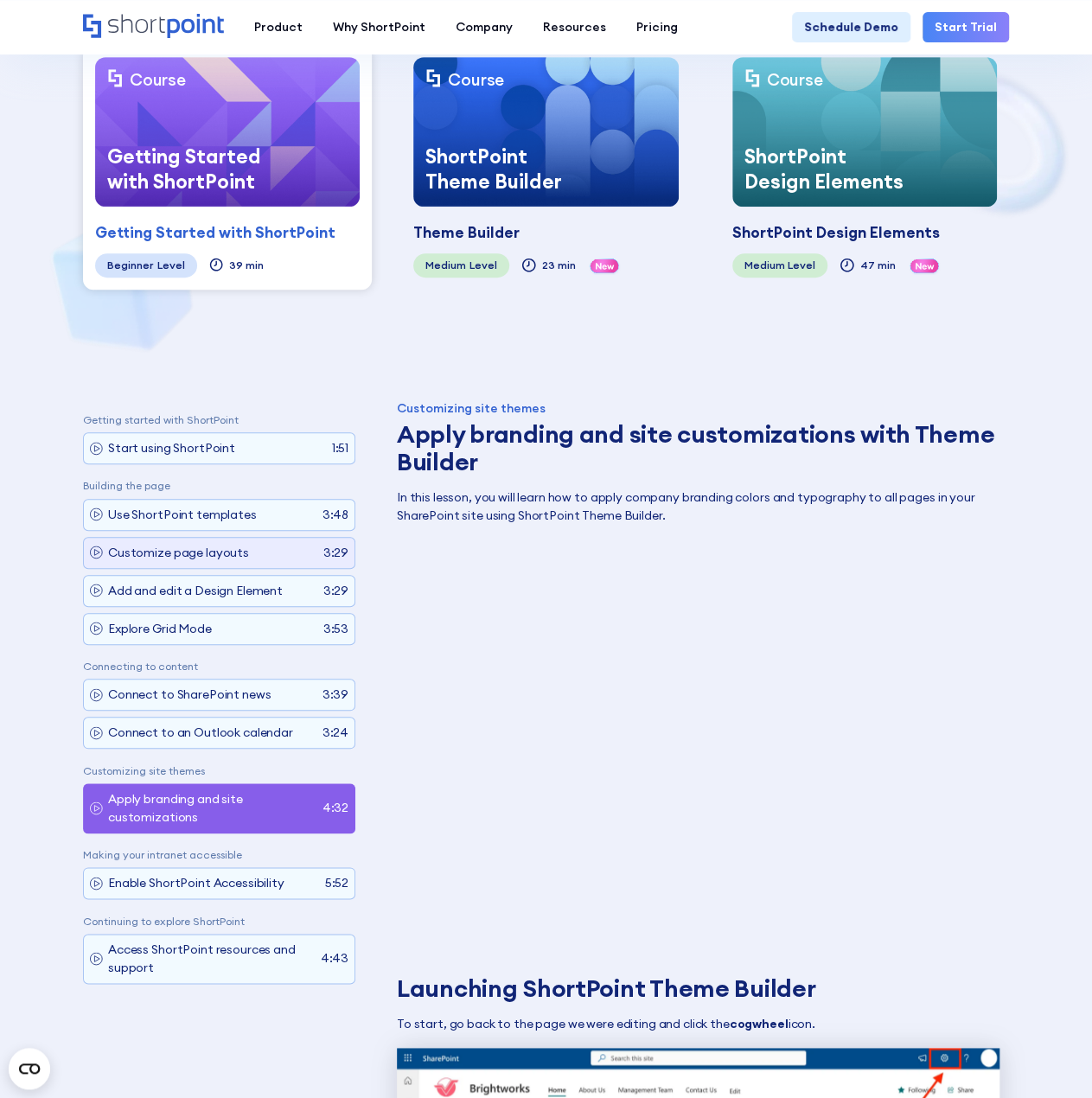
click at [222, 544] on p "Customize page layouts" at bounding box center [179, 552] width 141 height 19
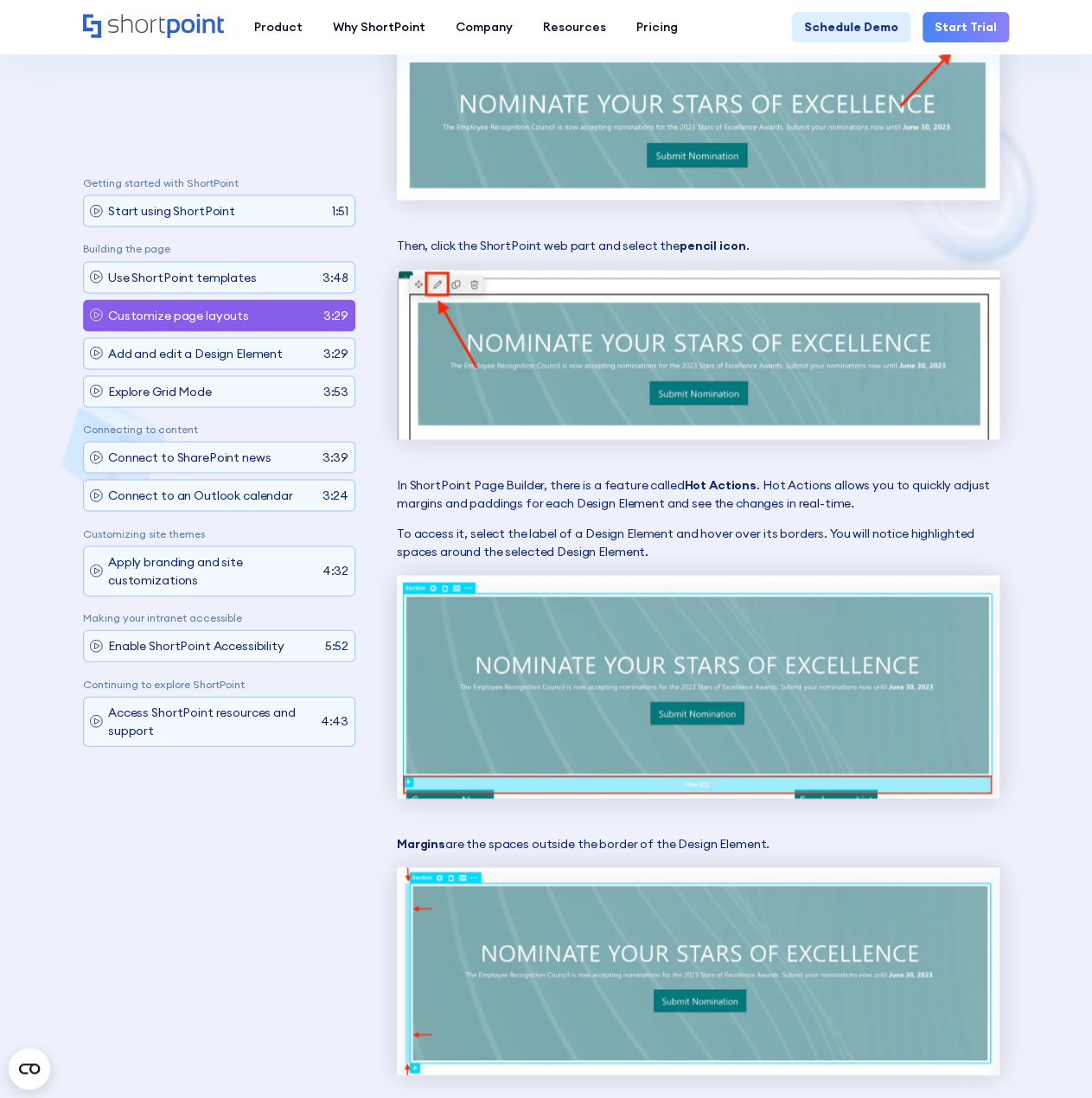
scroll to position [1424, 0]
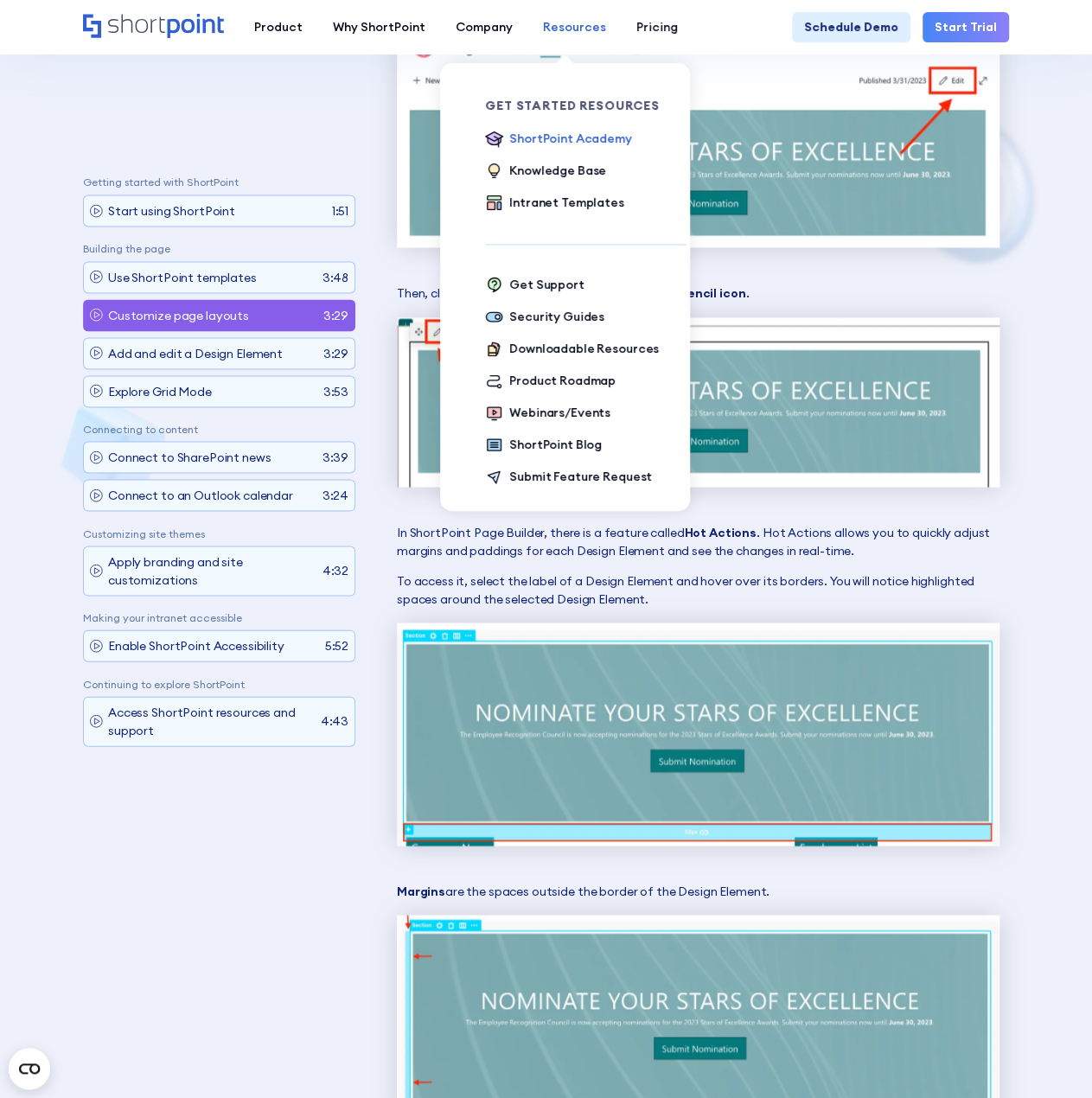
click at [571, 25] on div "Resources" at bounding box center [574, 27] width 63 height 19
